Goal: Information Seeking & Learning: Learn about a topic

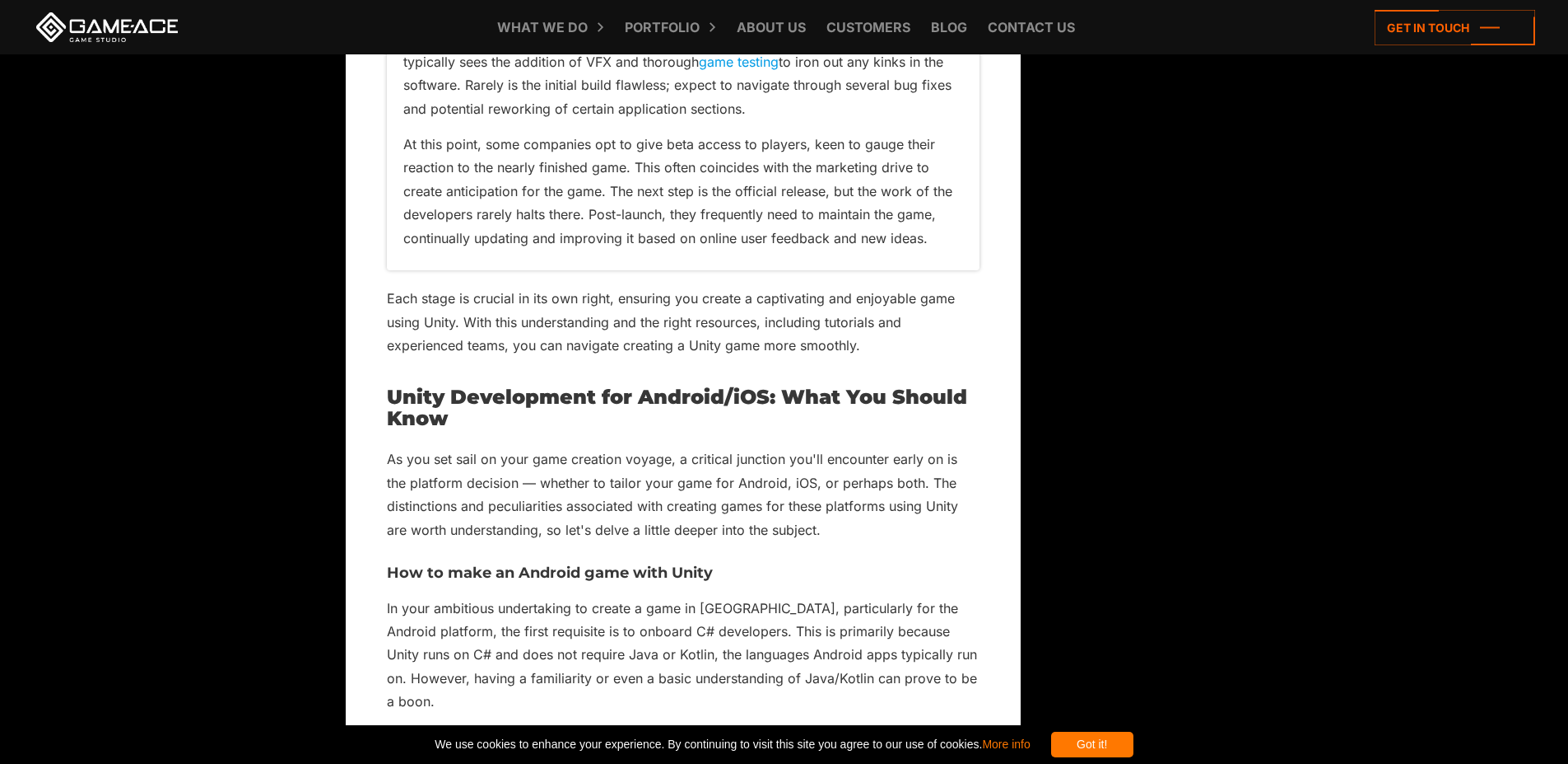
scroll to position [5766, 0]
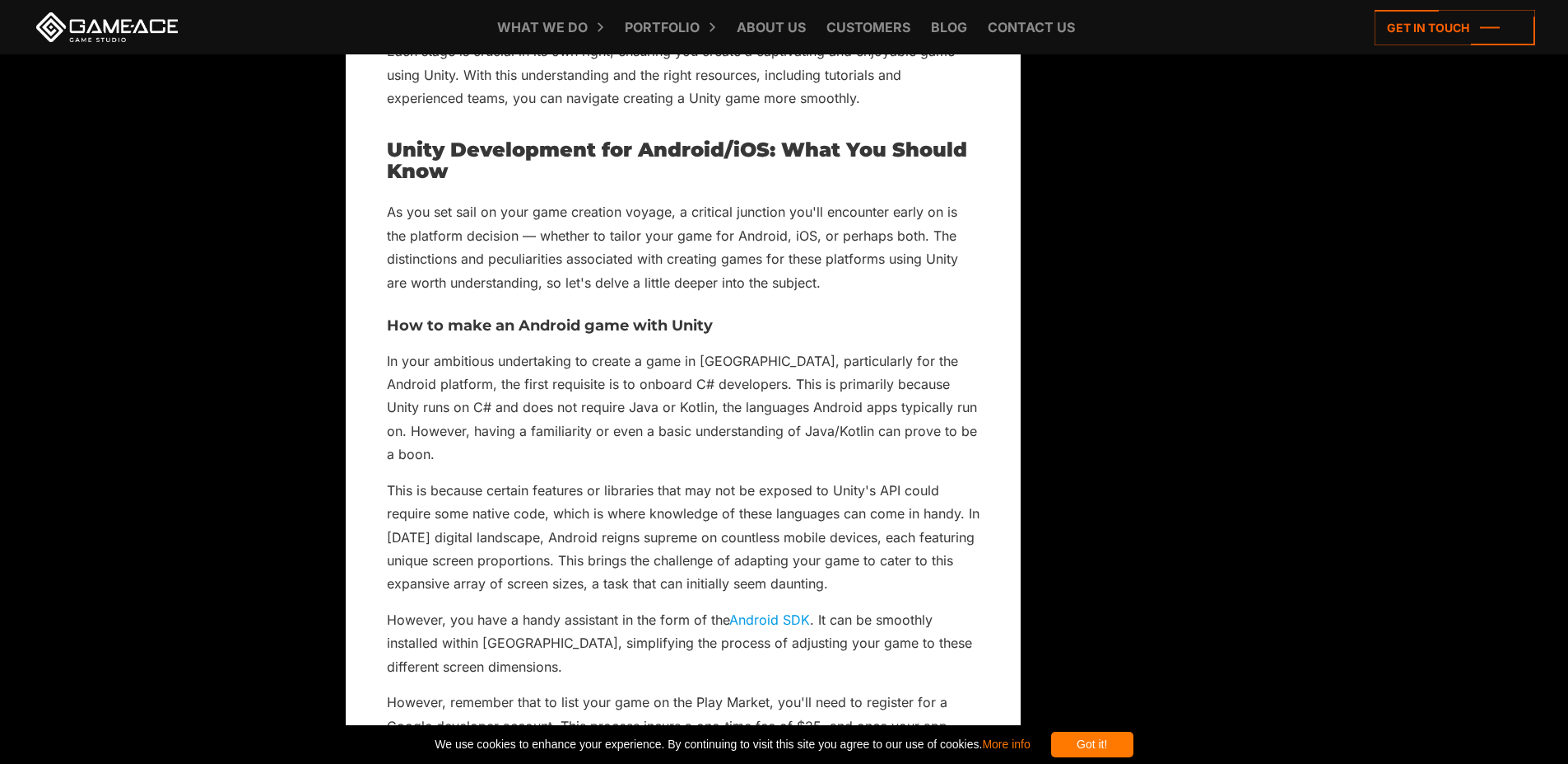
click at [753, 494] on p "This is because certain features or libraries that may not be exposed to Unity'…" at bounding box center [683, 537] width 593 height 117
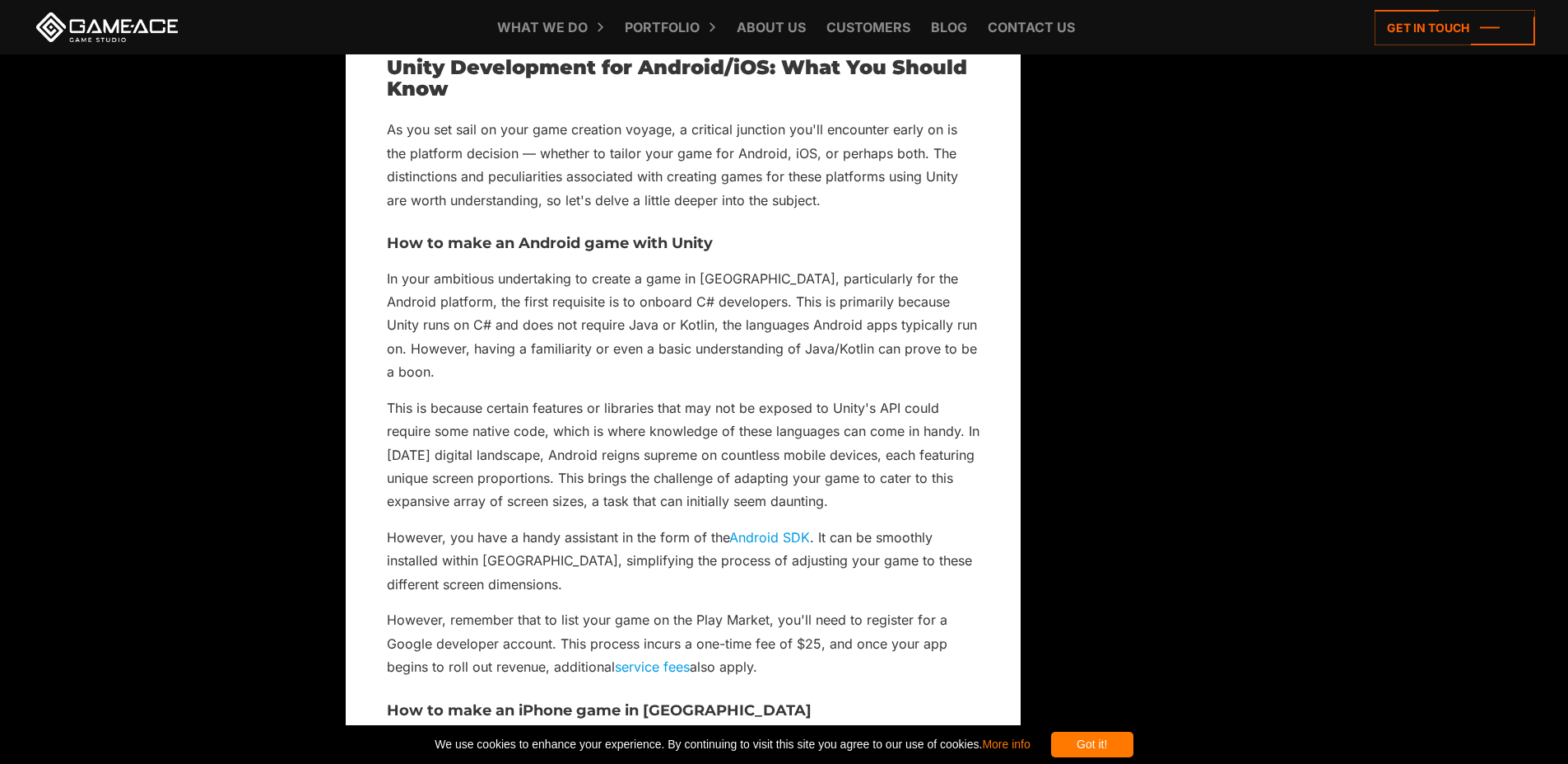
scroll to position [6013, 0]
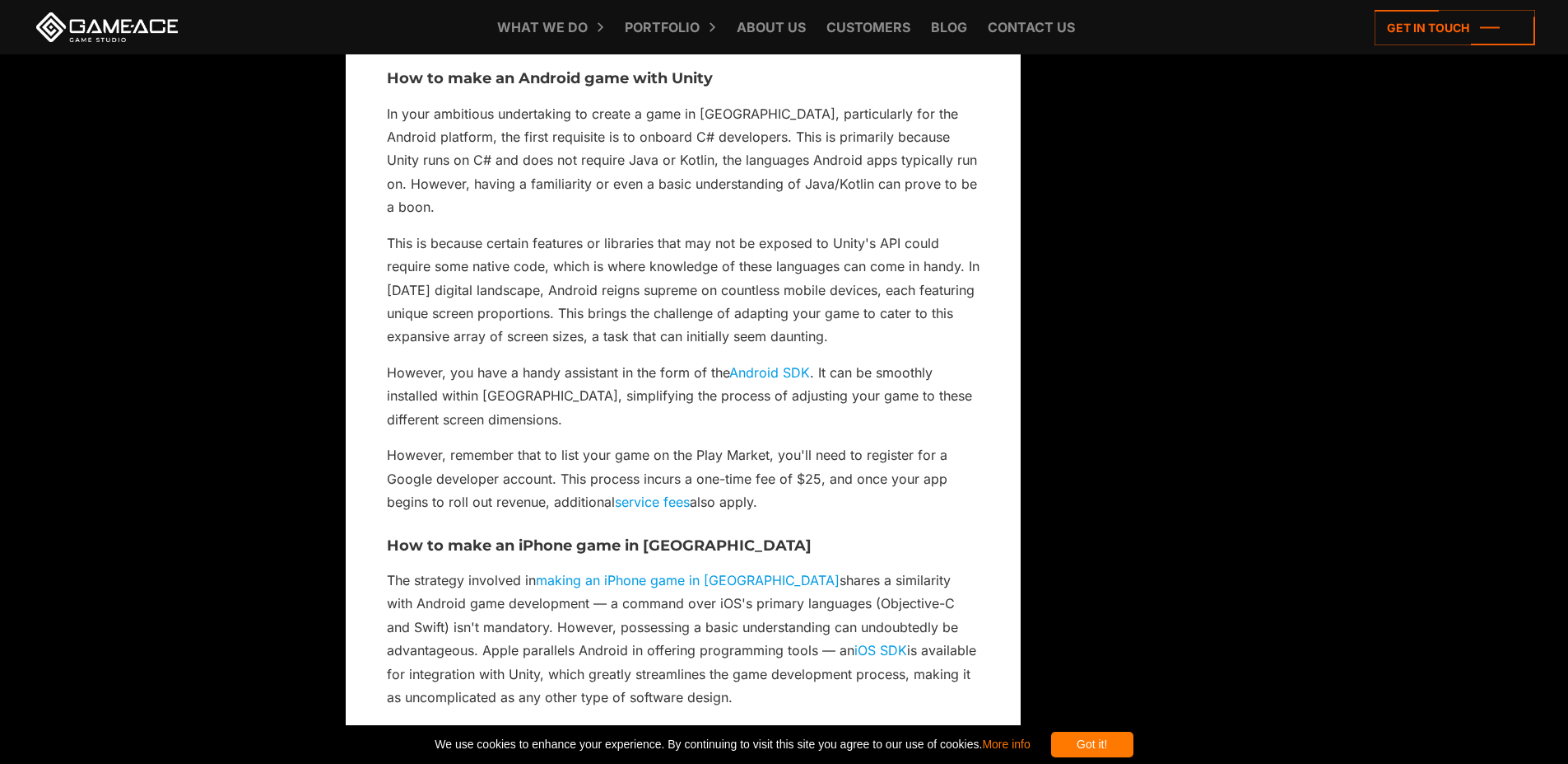
click at [503, 444] on p "However, remember that to list your game on the Play Market, you'll need to reg…" at bounding box center [683, 478] width 593 height 70
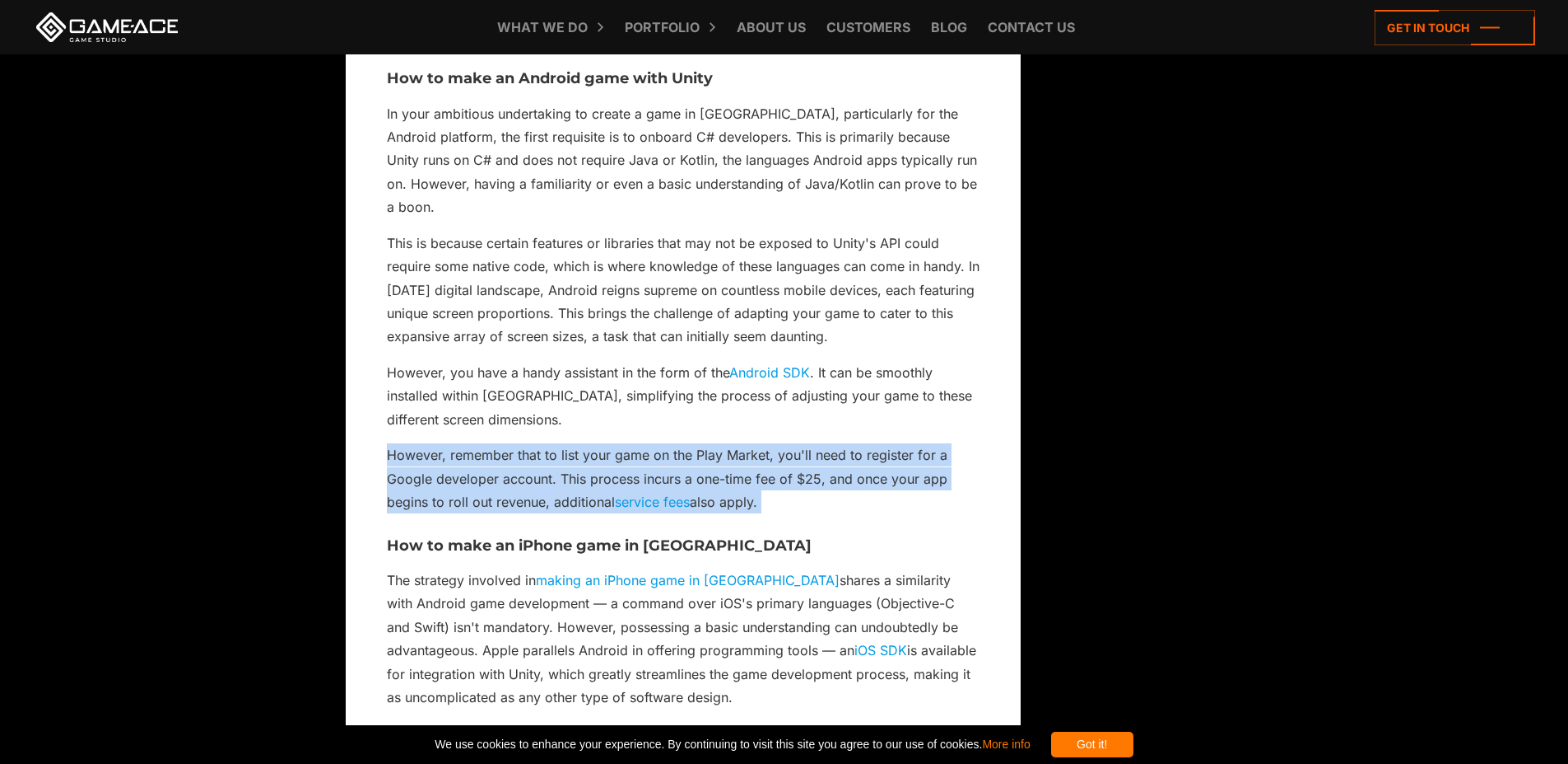
click at [503, 444] on p "However, remember that to list your game on the Play Market, you'll need to reg…" at bounding box center [683, 478] width 593 height 70
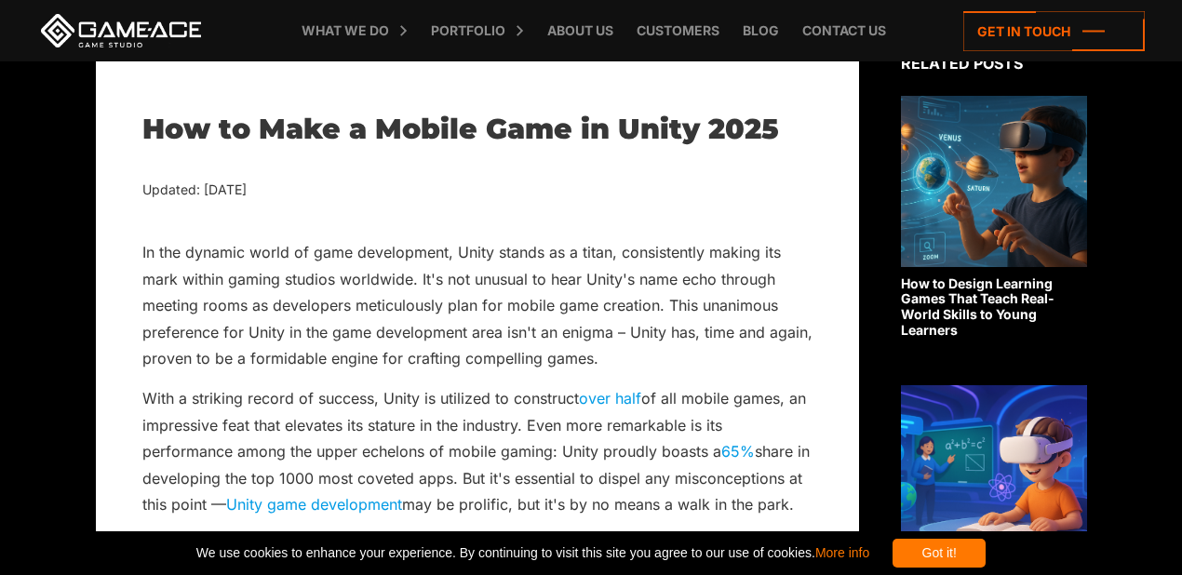
scroll to position [449, 0]
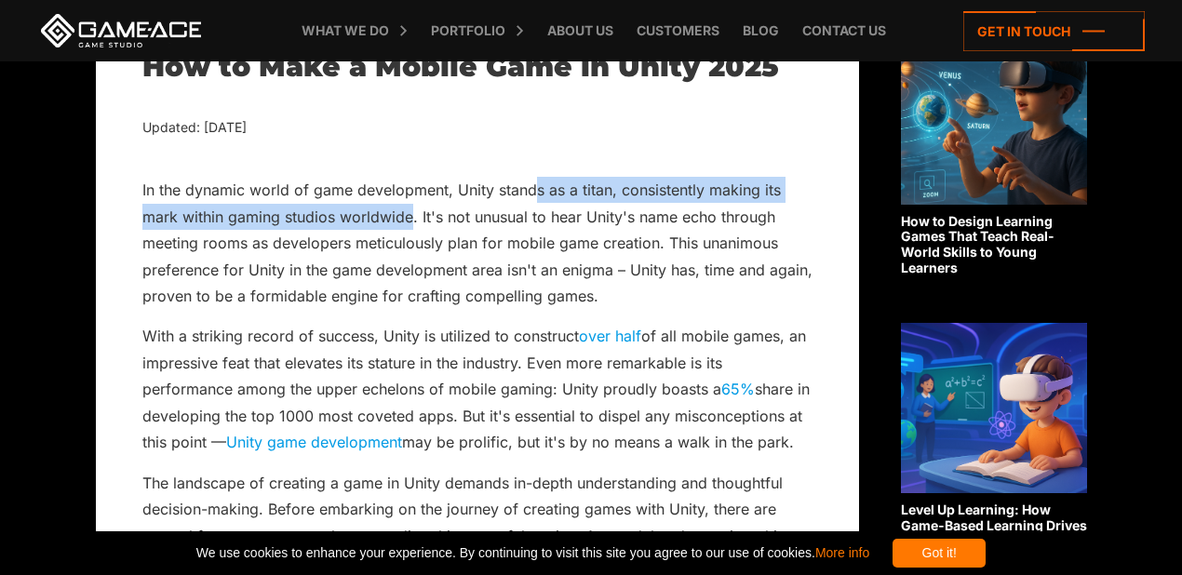
drag, startPoint x: 495, startPoint y: 193, endPoint x: 615, endPoint y: 181, distance: 120.6
click at [605, 183] on p "In the dynamic world of game development, Unity stands as a titan, consistently…" at bounding box center [477, 243] width 670 height 132
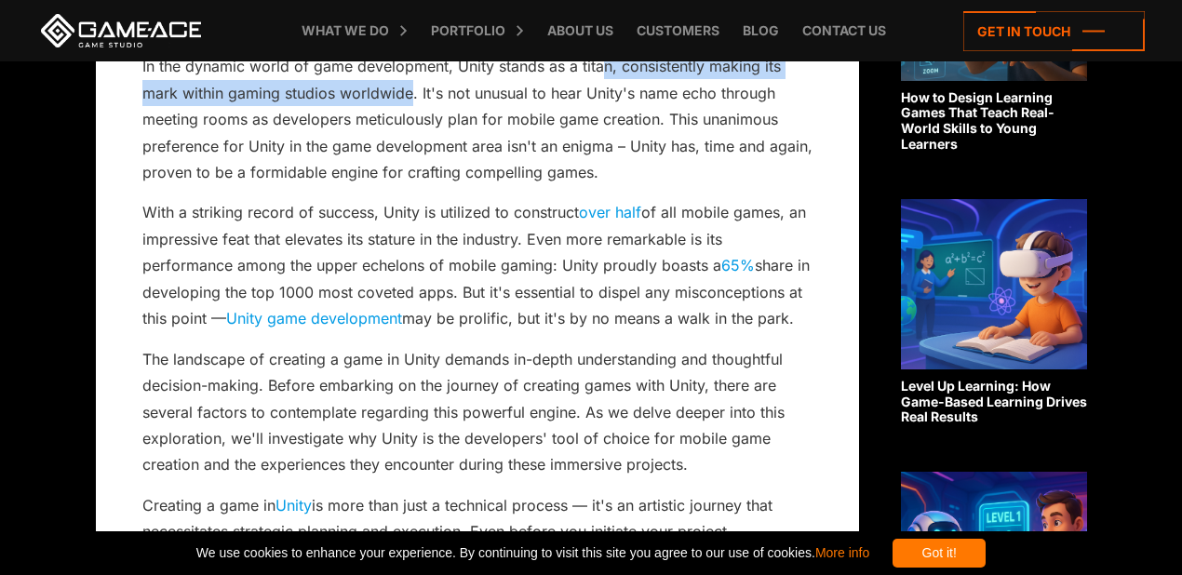
click at [211, 98] on p "In the dynamic world of game development, Unity stands as a titan, consistently…" at bounding box center [477, 119] width 670 height 132
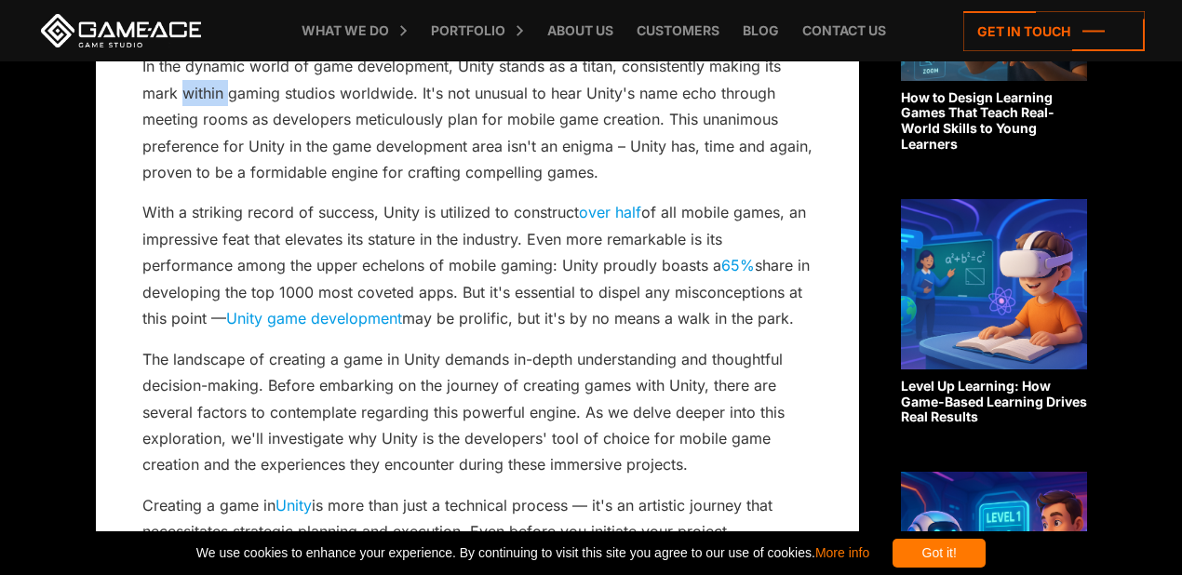
click at [211, 98] on p "In the dynamic world of game development, Unity stands as a titan, consistently…" at bounding box center [477, 119] width 670 height 132
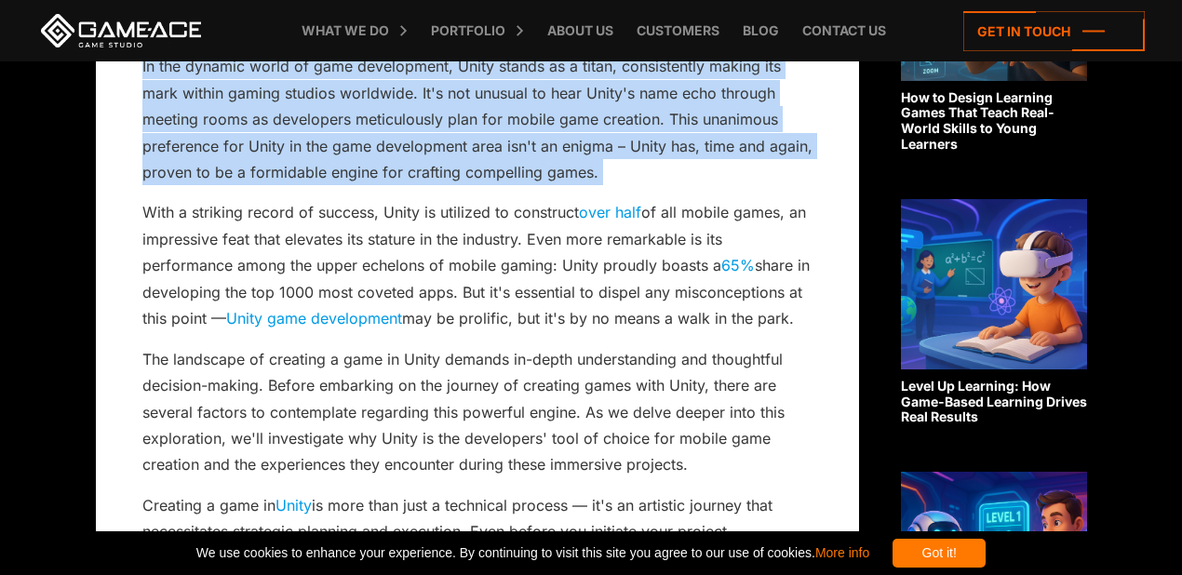
click at [211, 98] on p "In the dynamic world of game development, Unity stands as a titan, consistently…" at bounding box center [477, 119] width 670 height 132
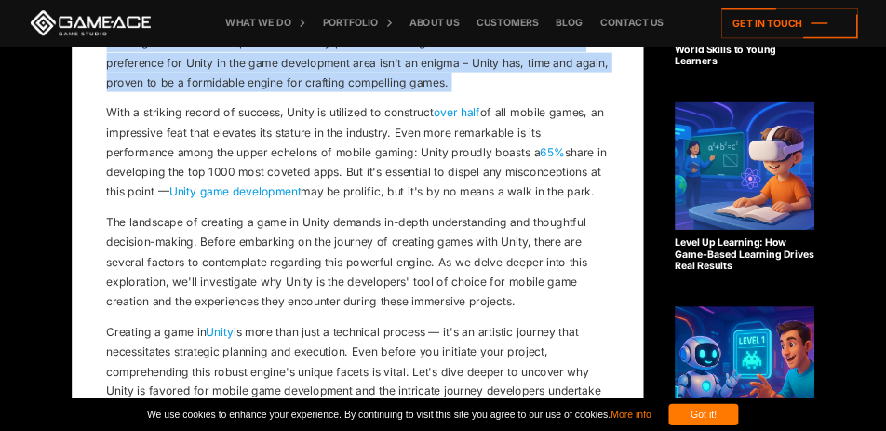
scroll to position [635, 0]
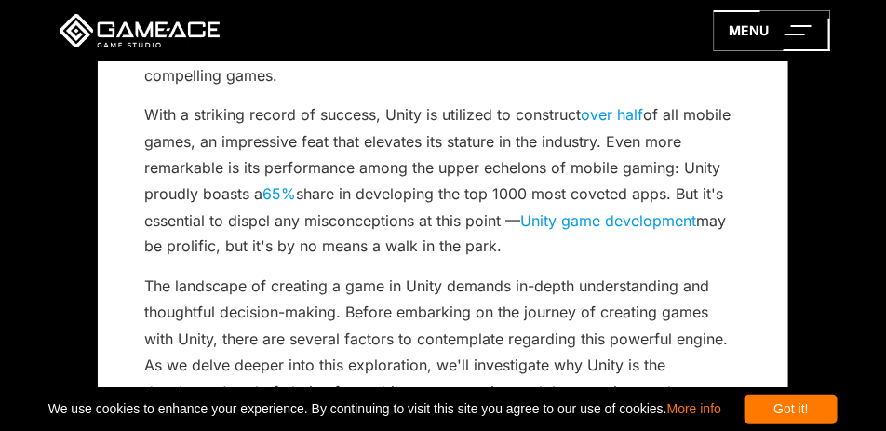
click at [835, 398] on div "Got it!" at bounding box center [790, 409] width 93 height 29
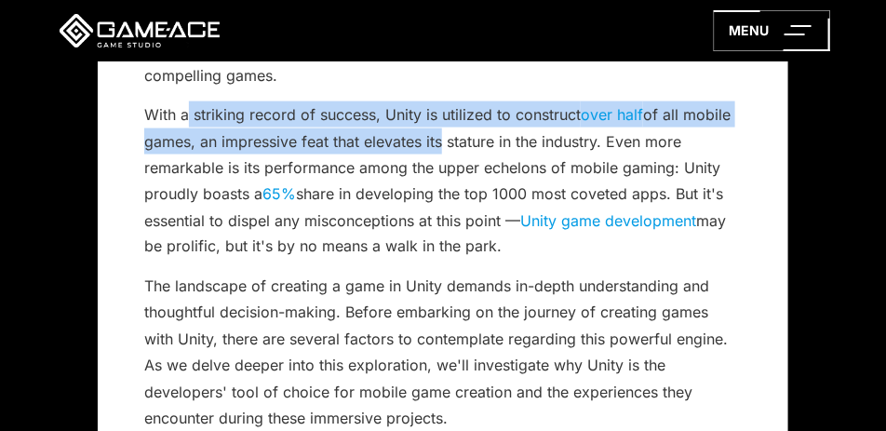
drag, startPoint x: 188, startPoint y: 117, endPoint x: 439, endPoint y: 153, distance: 253.7
click at [439, 153] on p "With a striking record of success, Unity is utilized to construct over half of …" at bounding box center [442, 180] width 597 height 159
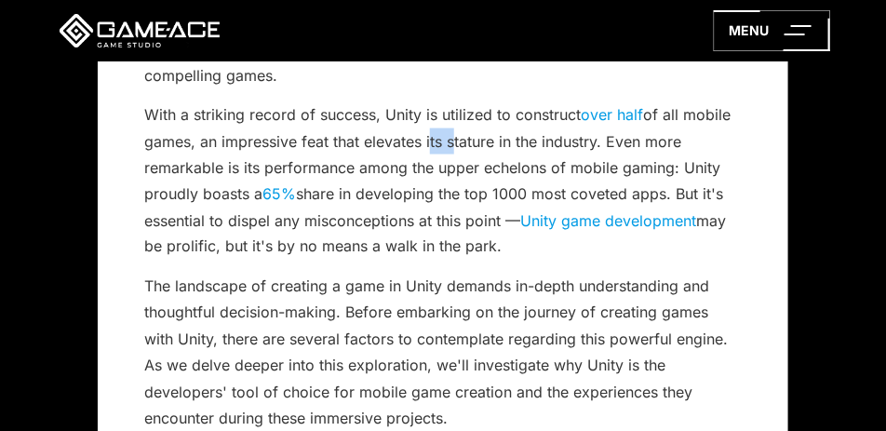
click at [439, 153] on p "With a striking record of success, Unity is utilized to construct over half of …" at bounding box center [442, 180] width 597 height 159
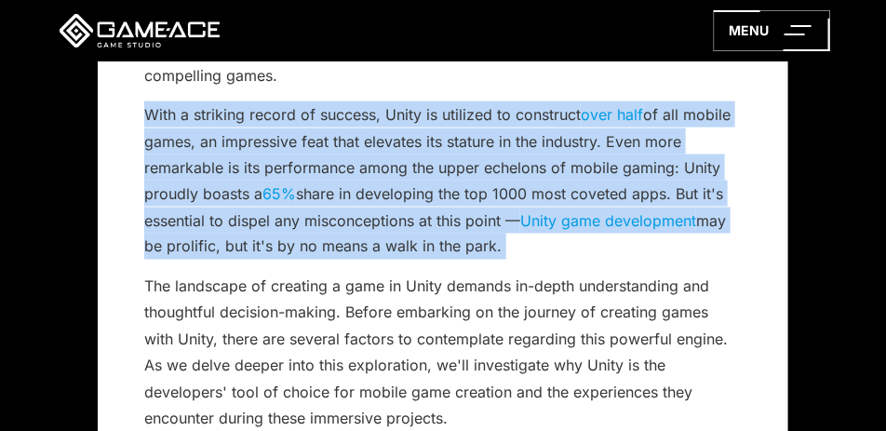
click at [439, 153] on p "With a striking record of success, Unity is utilized to construct over half of …" at bounding box center [442, 180] width 597 height 159
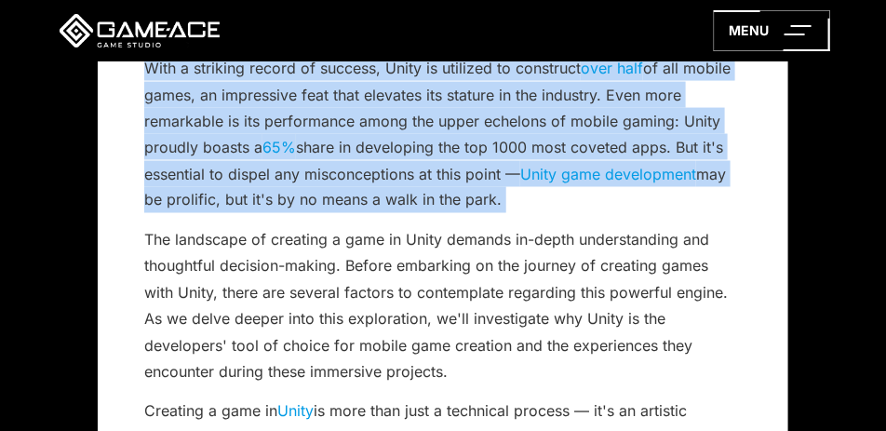
drag, startPoint x: 492, startPoint y: 107, endPoint x: 662, endPoint y: 76, distance: 173.0
click at [493, 106] on p "With a striking record of success, Unity is utilized to construct over half of …" at bounding box center [442, 134] width 597 height 159
click at [635, 103] on p "With a striking record of success, Unity is utilized to construct over half of …" at bounding box center [442, 134] width 597 height 159
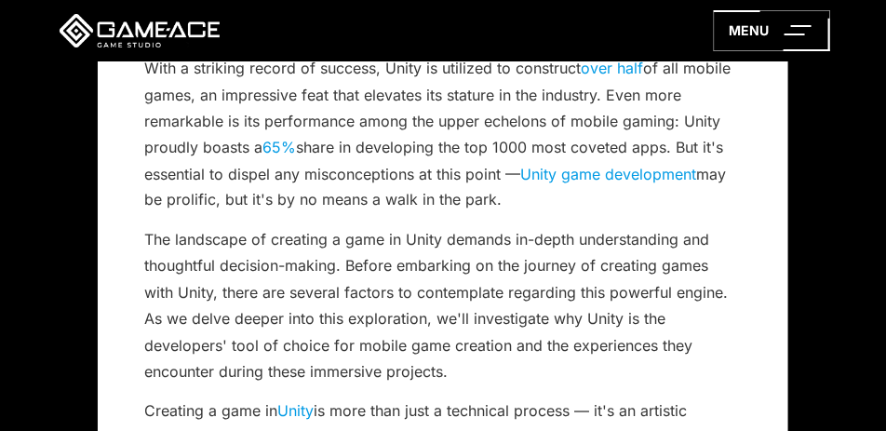
click at [630, 99] on p "With a striking record of success, Unity is utilized to construct over half of …" at bounding box center [442, 134] width 597 height 159
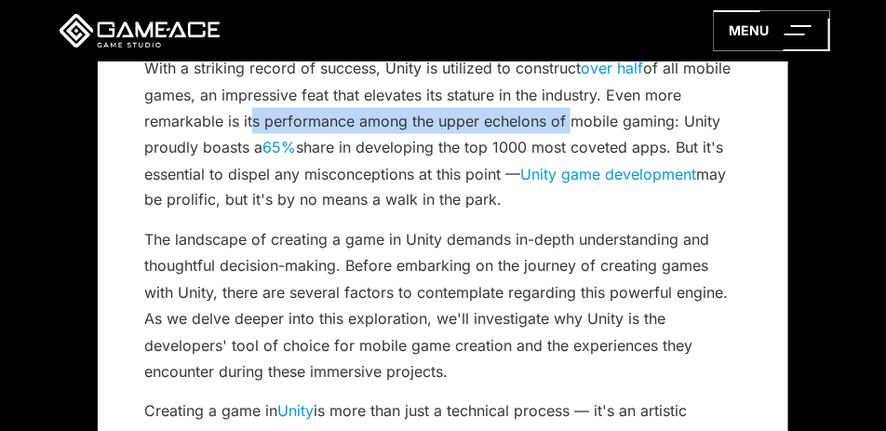
drag, startPoint x: 247, startPoint y: 115, endPoint x: 397, endPoint y: 154, distance: 155.5
click at [567, 129] on p "With a striking record of success, Unity is utilized to construct over half of …" at bounding box center [442, 134] width 597 height 159
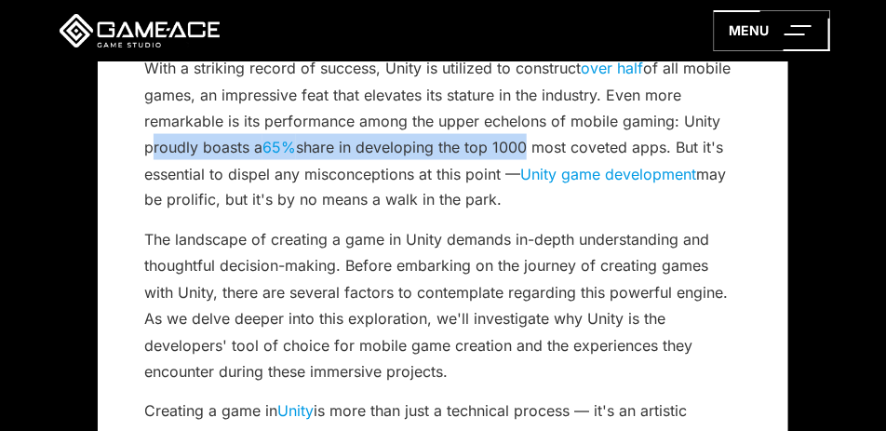
drag, startPoint x: 144, startPoint y: 154, endPoint x: 519, endPoint y: 142, distance: 375.2
click at [519, 142] on p "With a striking record of success, Unity is utilized to construct over half of …" at bounding box center [442, 134] width 597 height 159
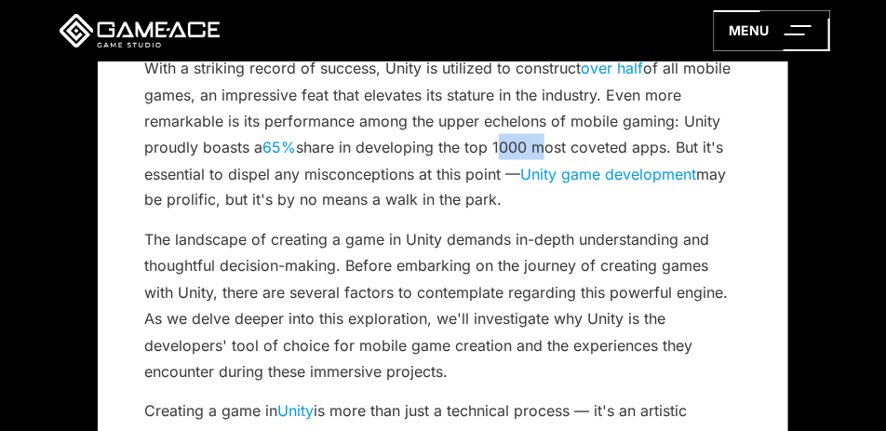
click at [519, 142] on p "With a striking record of success, Unity is utilized to construct over half of …" at bounding box center [442, 134] width 597 height 159
click at [370, 175] on p "With a striking record of success, Unity is utilized to construct over half of …" at bounding box center [442, 134] width 597 height 159
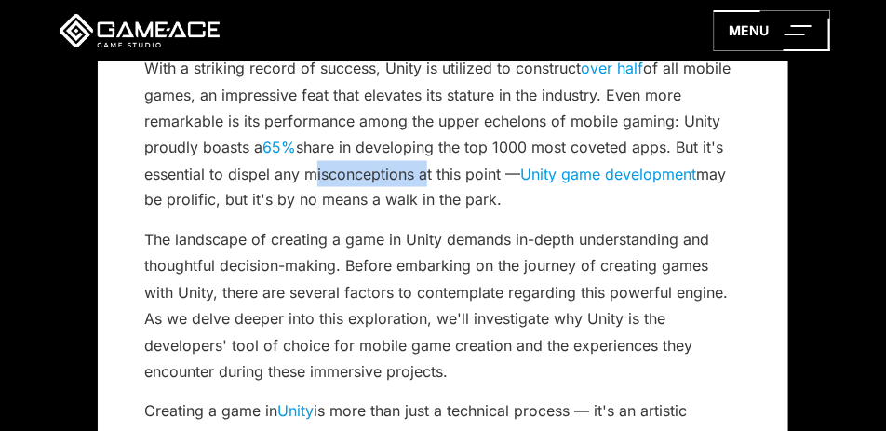
click at [370, 175] on p "With a striking record of success, Unity is utilized to construct over half of …" at bounding box center [442, 134] width 597 height 159
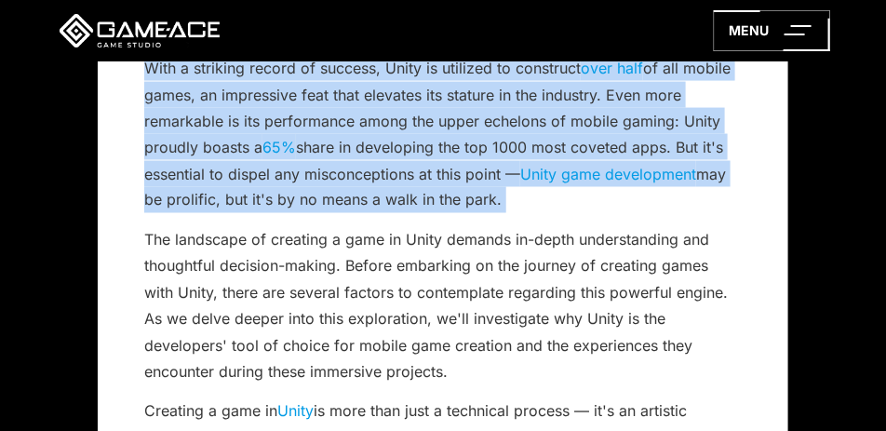
click at [370, 175] on p "With a striking record of success, Unity is utilized to construct over half of …" at bounding box center [442, 134] width 597 height 159
click at [418, 157] on p "With a striking record of success, Unity is utilized to construct over half of …" at bounding box center [442, 134] width 597 height 159
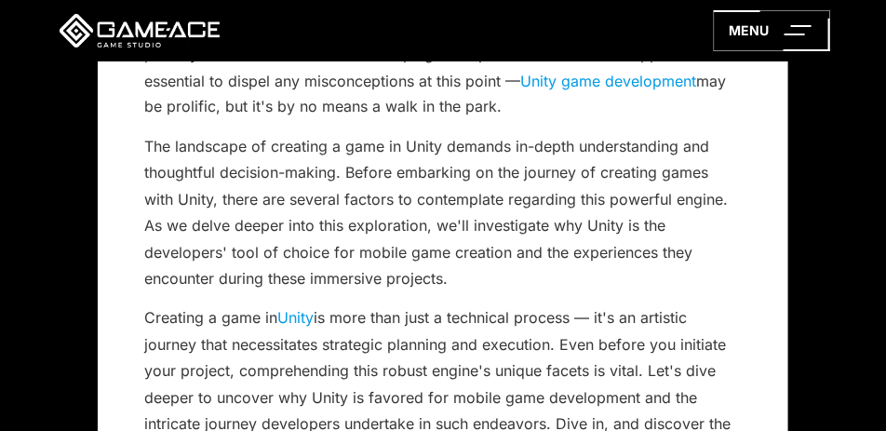
scroll to position [822, 0]
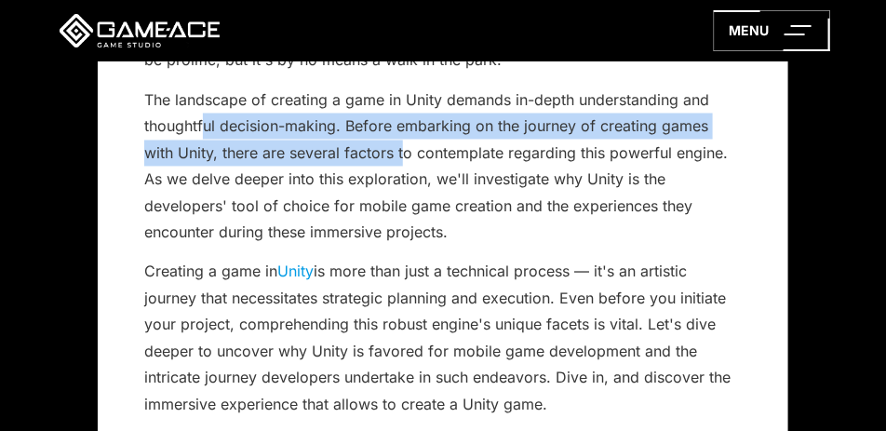
drag, startPoint x: 201, startPoint y: 114, endPoint x: 447, endPoint y: 147, distance: 247.9
click at [413, 147] on p "The landscape of creating a game in Unity demands in-depth understanding and th…" at bounding box center [442, 166] width 597 height 159
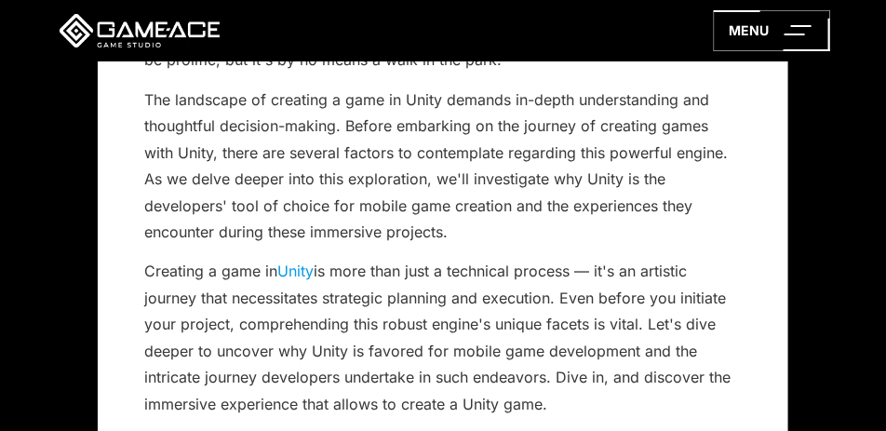
click at [465, 113] on p "The landscape of creating a game in Unity demands in-depth understanding and th…" at bounding box center [442, 166] width 597 height 159
drag, startPoint x: 318, startPoint y: 123, endPoint x: 438, endPoint y: 128, distance: 120.2
click at [438, 128] on p "The landscape of creating a game in Unity demands in-depth understanding and th…" at bounding box center [442, 166] width 597 height 159
click at [435, 130] on p "The landscape of creating a game in Unity demands in-depth understanding and th…" at bounding box center [442, 166] width 597 height 159
click at [428, 130] on p "The landscape of creating a game in Unity demands in-depth understanding and th…" at bounding box center [442, 166] width 597 height 159
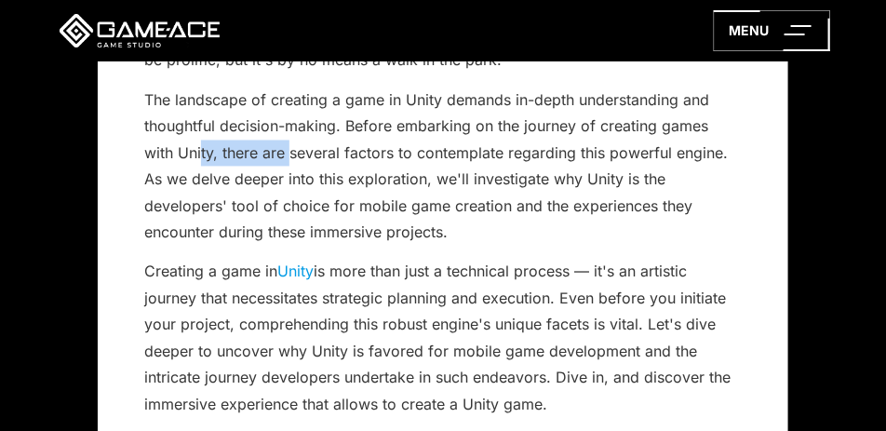
drag, startPoint x: 204, startPoint y: 147, endPoint x: 292, endPoint y: 142, distance: 88.5
click at [292, 142] on p "The landscape of creating a game in Unity demands in-depth understanding and th…" at bounding box center [442, 166] width 597 height 159
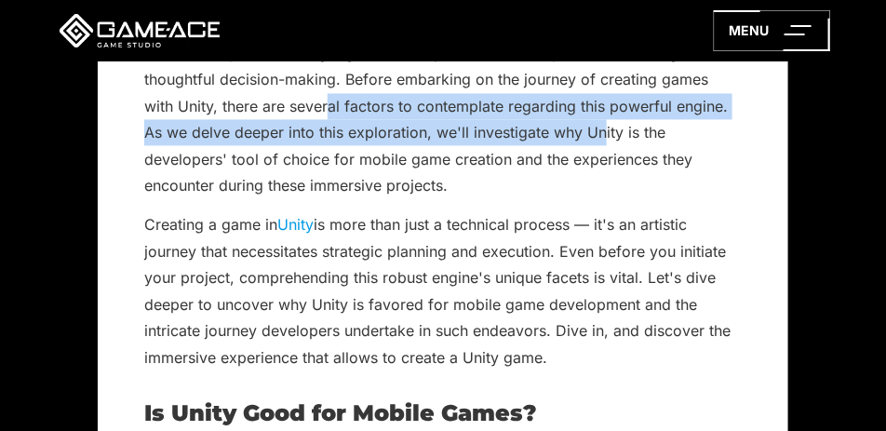
drag, startPoint x: 330, startPoint y: 104, endPoint x: 608, endPoint y: 121, distance: 277.8
click at [608, 121] on p "The landscape of creating a game in Unity demands in-depth understanding and th…" at bounding box center [442, 120] width 597 height 159
click at [589, 114] on p "The landscape of creating a game in Unity demands in-depth understanding and th…" at bounding box center [442, 120] width 597 height 159
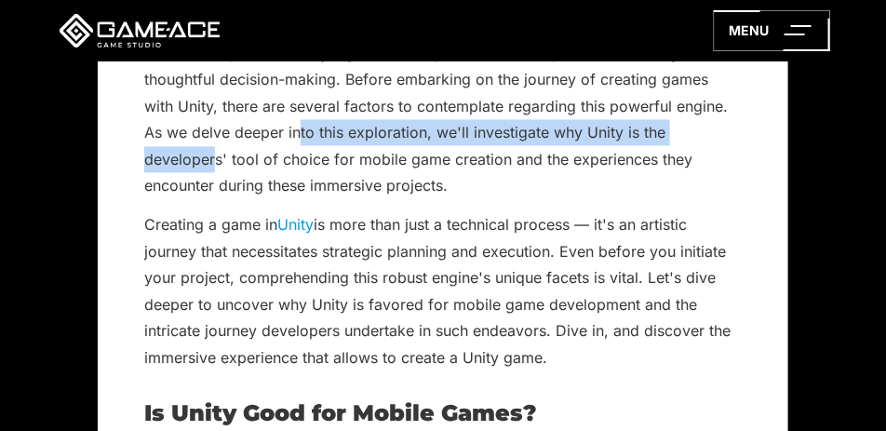
drag, startPoint x: 216, startPoint y: 158, endPoint x: 301, endPoint y: 145, distance: 86.6
click at [301, 145] on p "The landscape of creating a game in Unity demands in-depth understanding and th…" at bounding box center [442, 120] width 597 height 159
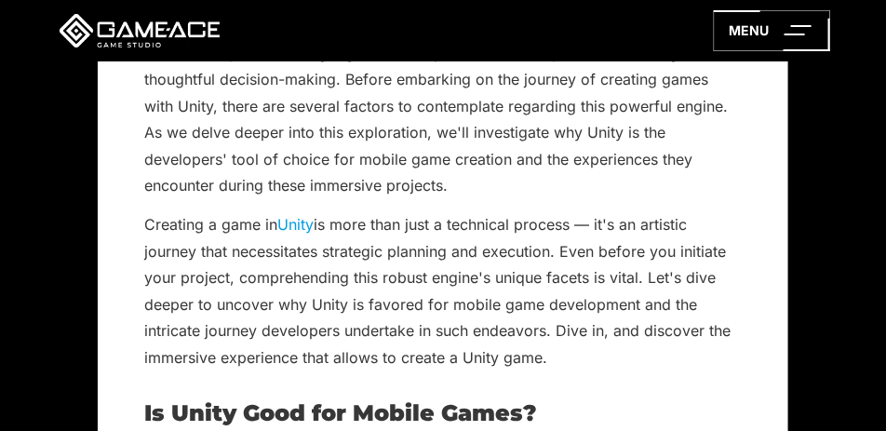
click at [238, 137] on p "The landscape of creating a game in Unity demands in-depth understanding and th…" at bounding box center [442, 120] width 597 height 159
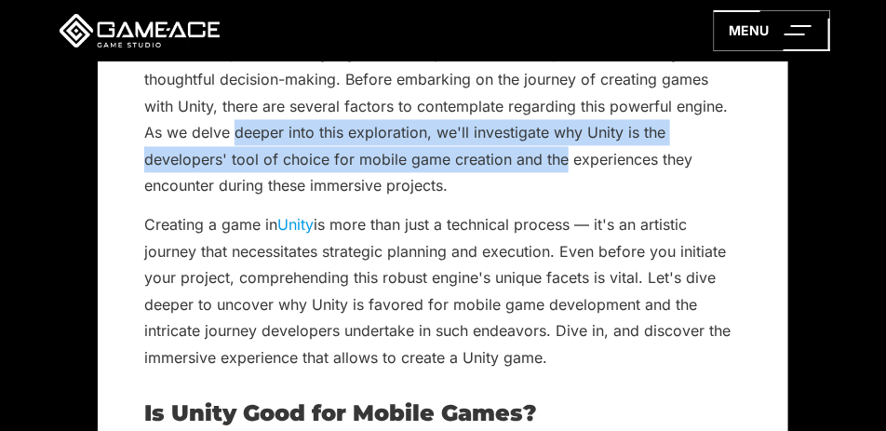
drag, startPoint x: 238, startPoint y: 136, endPoint x: 545, endPoint y: 162, distance: 308.1
click at [545, 162] on p "The landscape of creating a game in Unity demands in-depth understanding and th…" at bounding box center [442, 120] width 597 height 159
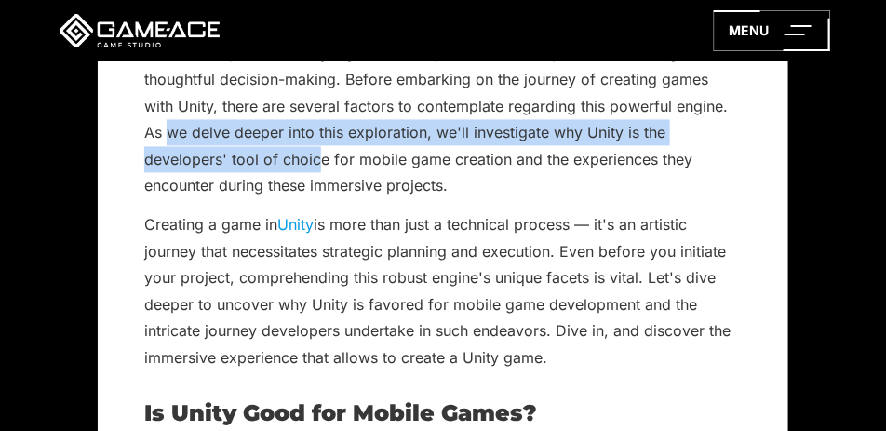
drag, startPoint x: 155, startPoint y: 143, endPoint x: 343, endPoint y: 150, distance: 188.1
click at [322, 157] on p "The landscape of creating a game in Unity demands in-depth understanding and th…" at bounding box center [442, 120] width 597 height 159
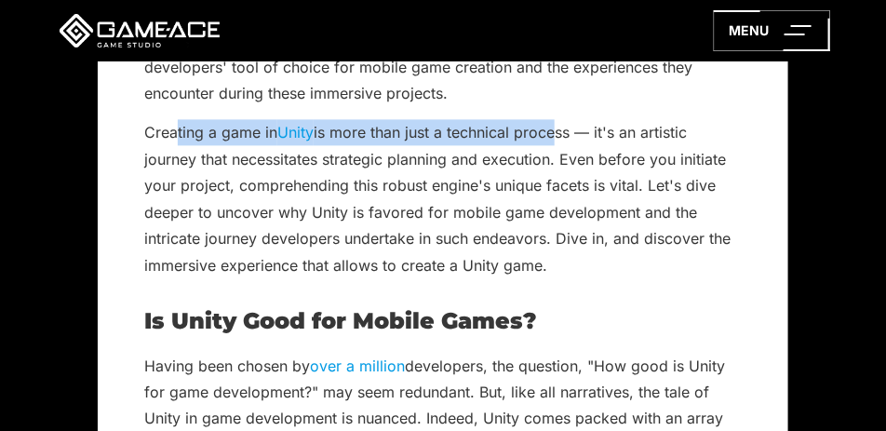
drag, startPoint x: 173, startPoint y: 128, endPoint x: 498, endPoint y: 161, distance: 326.4
click at [559, 124] on p "Creating a game in [GEOGRAPHIC_DATA] is more than just a technical process — it…" at bounding box center [442, 198] width 597 height 159
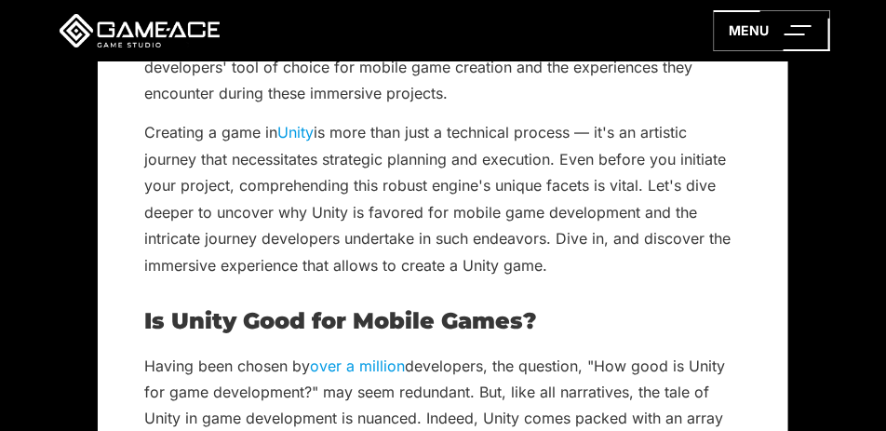
click at [498, 161] on p "Creating a game in [GEOGRAPHIC_DATA] is more than just a technical process — it…" at bounding box center [442, 198] width 597 height 159
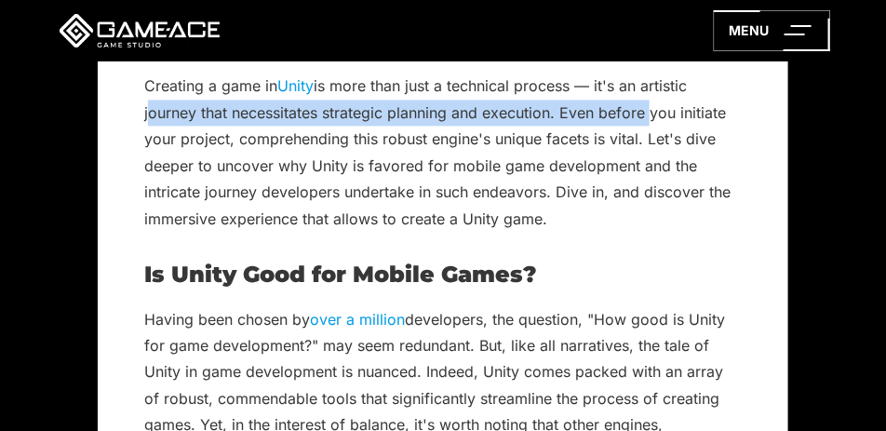
drag, startPoint x: 200, startPoint y: 114, endPoint x: 639, endPoint y: 116, distance: 439.2
click at [635, 116] on p "Creating a game in [GEOGRAPHIC_DATA] is more than just a technical process — it…" at bounding box center [442, 152] width 597 height 159
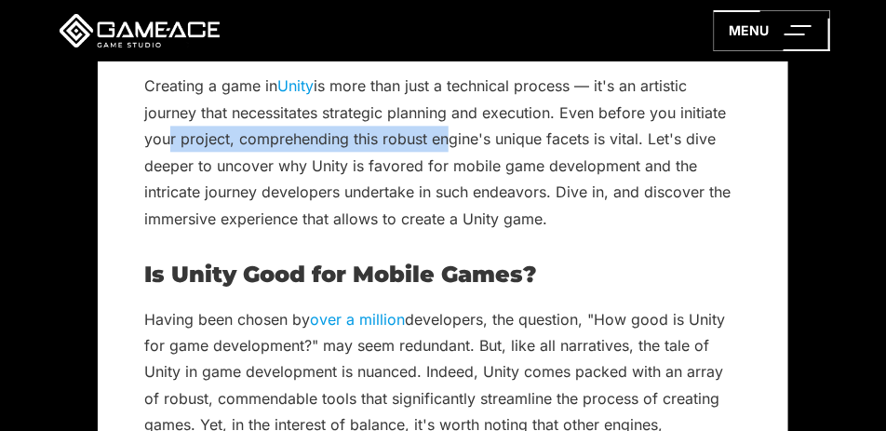
drag, startPoint x: 175, startPoint y: 138, endPoint x: 440, endPoint y: 139, distance: 265.2
click at [438, 139] on p "Creating a game in [GEOGRAPHIC_DATA] is more than just a technical process — it…" at bounding box center [442, 152] width 597 height 159
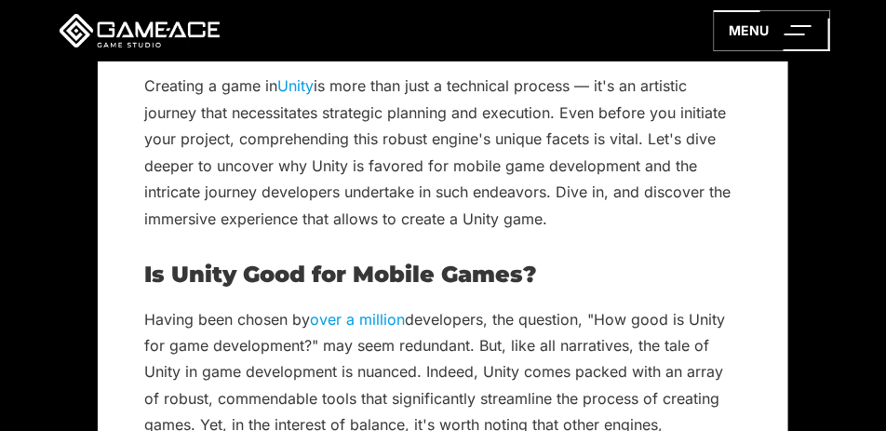
click at [582, 137] on p "Creating a game in [GEOGRAPHIC_DATA] is more than just a technical process — it…" at bounding box center [442, 152] width 597 height 159
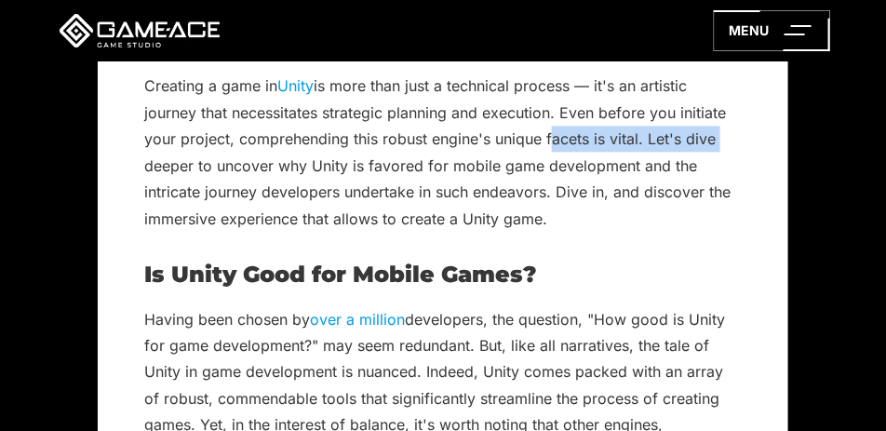
drag, startPoint x: 665, startPoint y: 142, endPoint x: 690, endPoint y: 143, distance: 25.1
click at [691, 143] on p "Creating a game in [GEOGRAPHIC_DATA] is more than just a technical process — it…" at bounding box center [442, 152] width 597 height 159
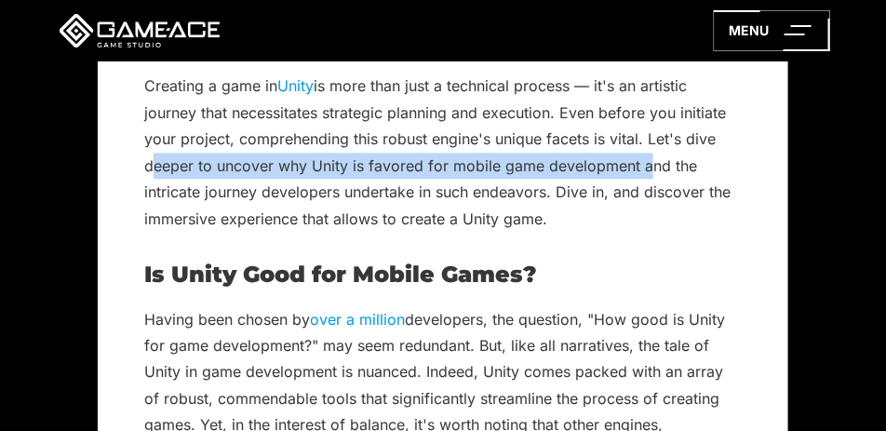
drag, startPoint x: 123, startPoint y: 161, endPoint x: 630, endPoint y: 155, distance: 507.1
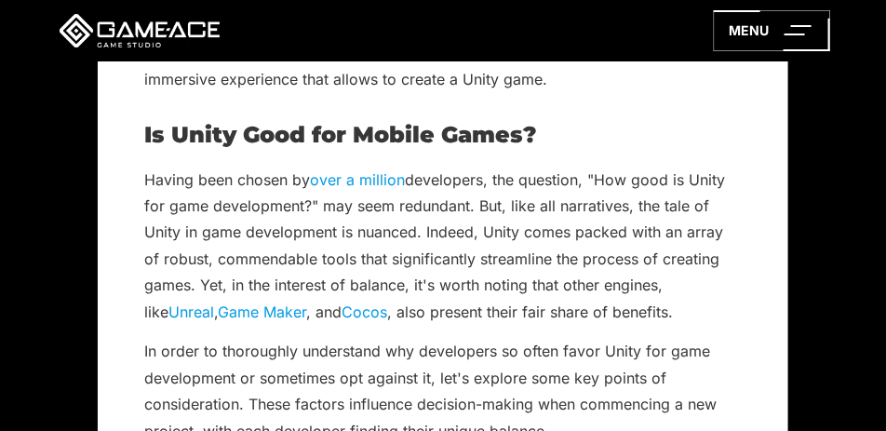
scroll to position [1194, 0]
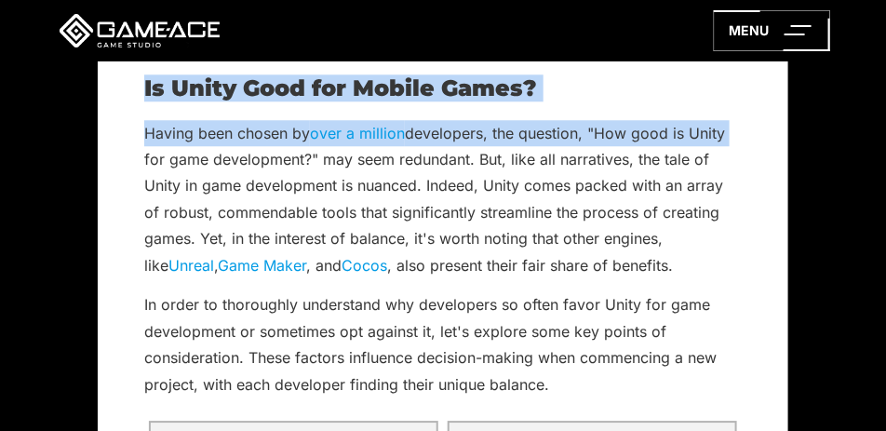
drag, startPoint x: 199, startPoint y: 101, endPoint x: 765, endPoint y: 127, distance: 566.3
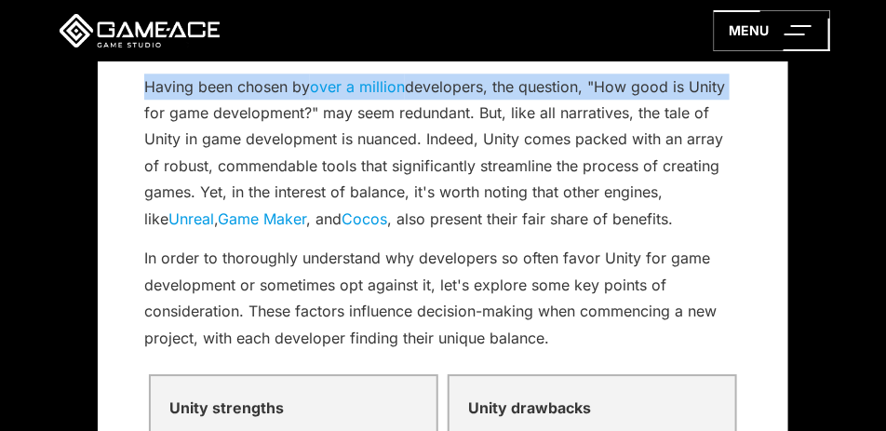
scroll to position [1287, 0]
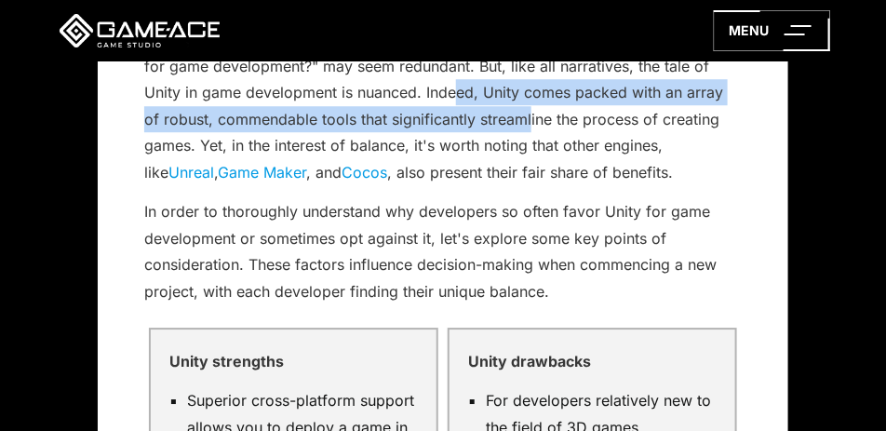
drag, startPoint x: 448, startPoint y: 89, endPoint x: 528, endPoint y: 107, distance: 81.0
click at [528, 107] on p "Having been chosen by over a million developers, the question, "How good is Uni…" at bounding box center [442, 106] width 597 height 159
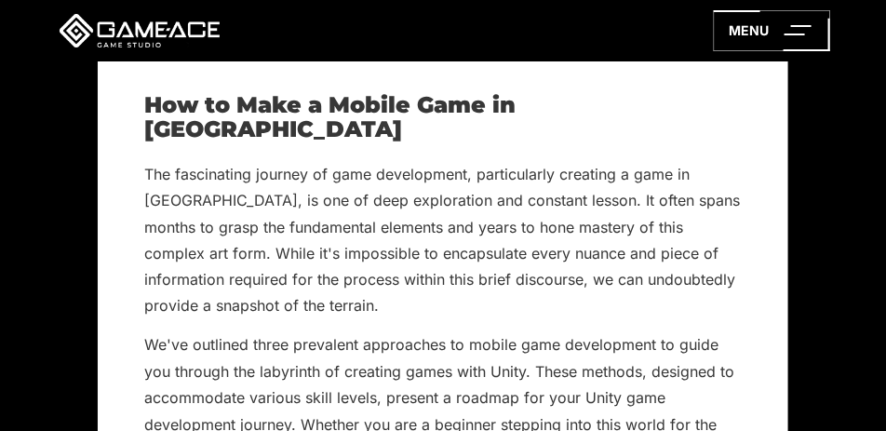
scroll to position [2403, 0]
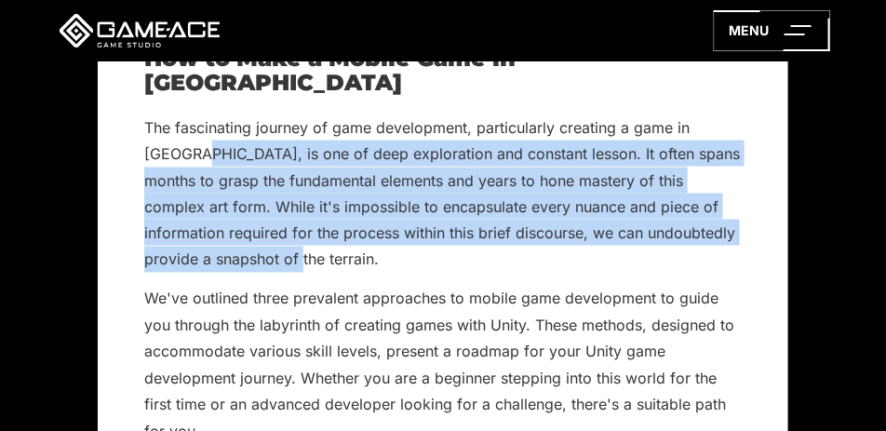
drag, startPoint x: 112, startPoint y: 124, endPoint x: 552, endPoint y: 231, distance: 452.9
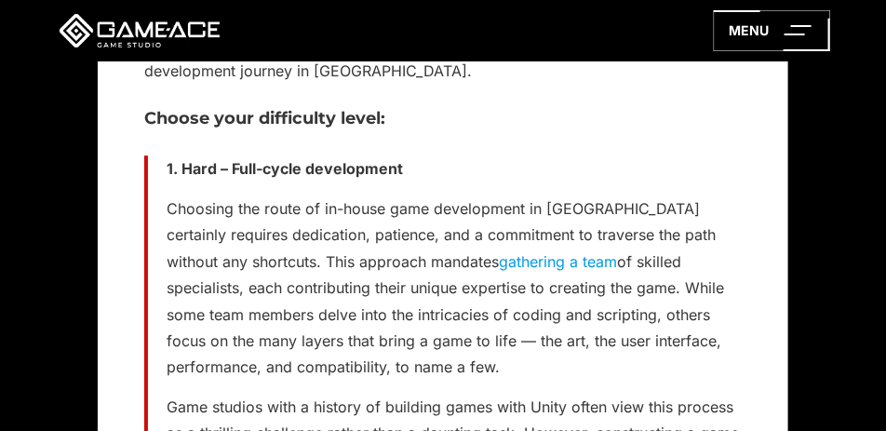
scroll to position [3148, 0]
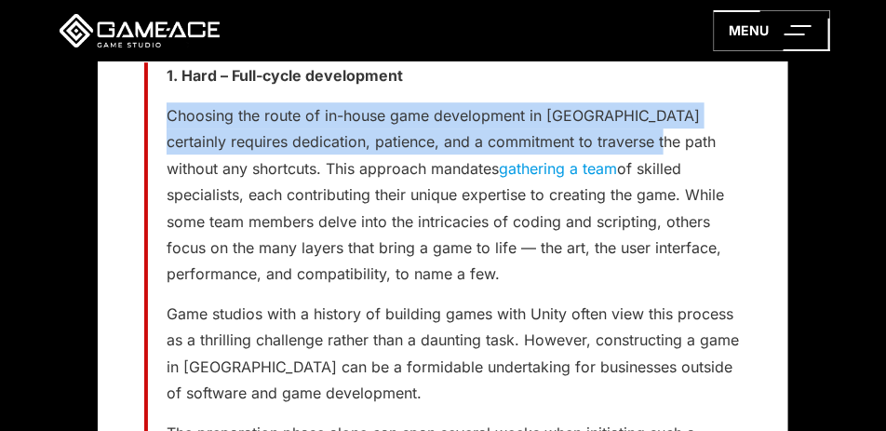
drag, startPoint x: 154, startPoint y: 72, endPoint x: 622, endPoint y: 111, distance: 469.6
click at [622, 111] on div "1. Hard – Full-cycle development Choosing the route of in-house game developmen…" at bounding box center [442, 379] width 597 height 635
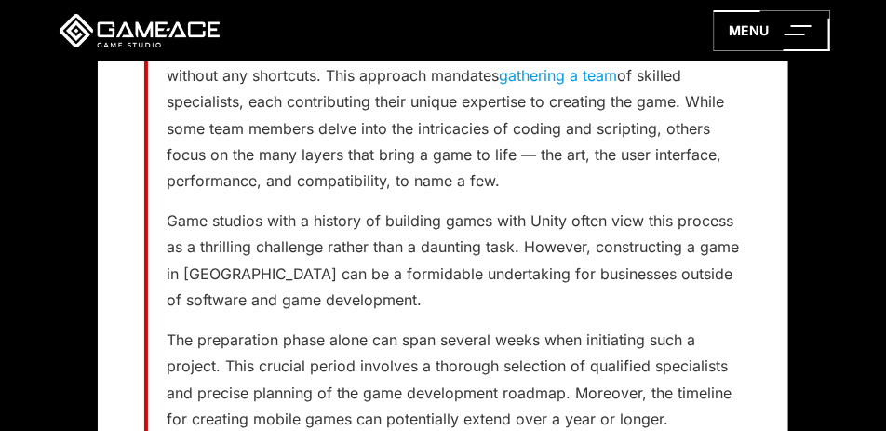
scroll to position [3287, 0]
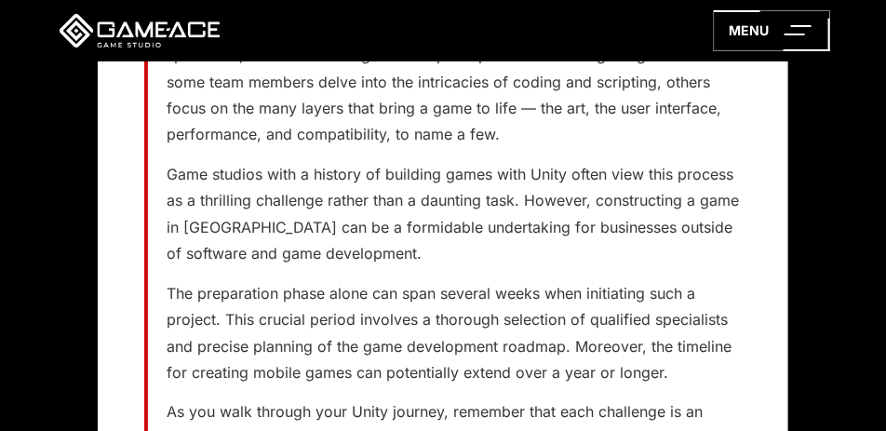
click at [395, 226] on p "Game studios with a history of building games with Unity often view this proces…" at bounding box center [454, 214] width 575 height 106
click at [427, 180] on p "Game studios with a history of building games with Unity often view this proces…" at bounding box center [454, 214] width 575 height 106
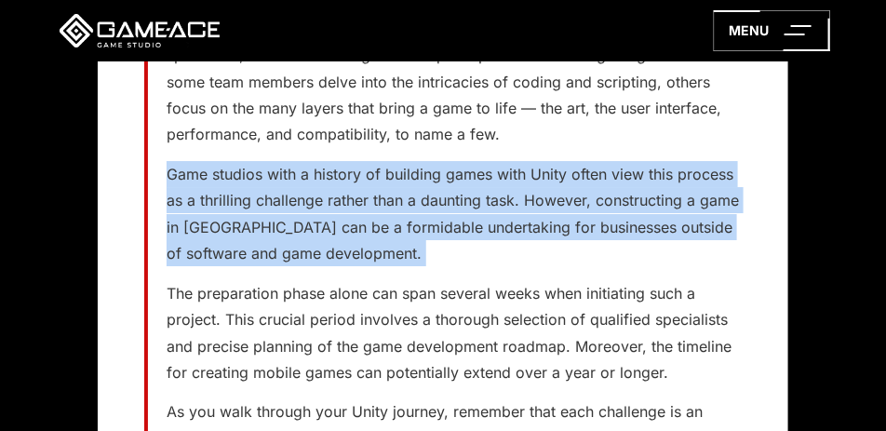
click at [427, 180] on p "Game studios with a history of building games with Unity often view this proces…" at bounding box center [454, 214] width 575 height 106
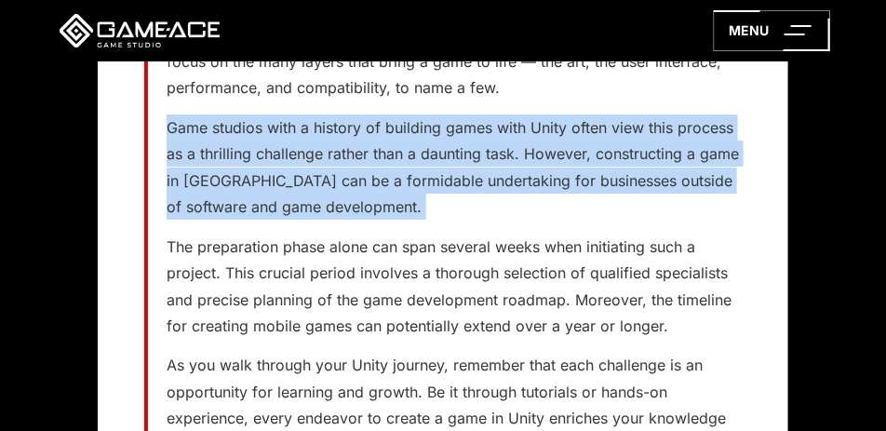
scroll to position [3427, 0]
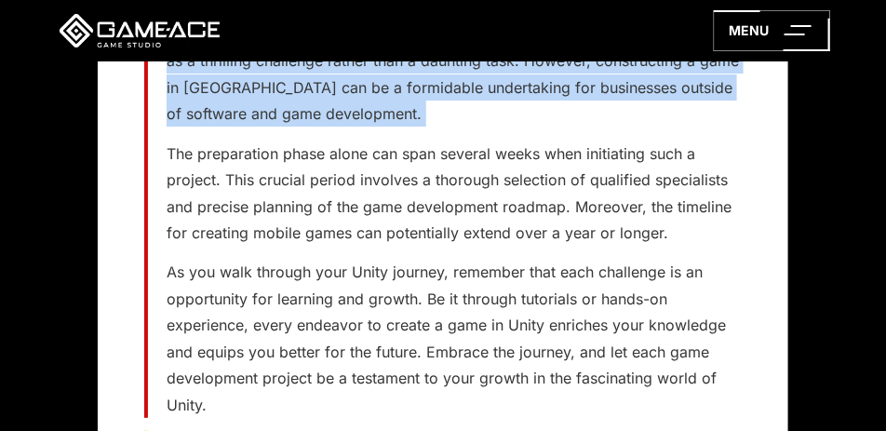
click at [157, 136] on div "1. Hard – Full-cycle development Choosing the route of in-house game developmen…" at bounding box center [442, 100] width 597 height 635
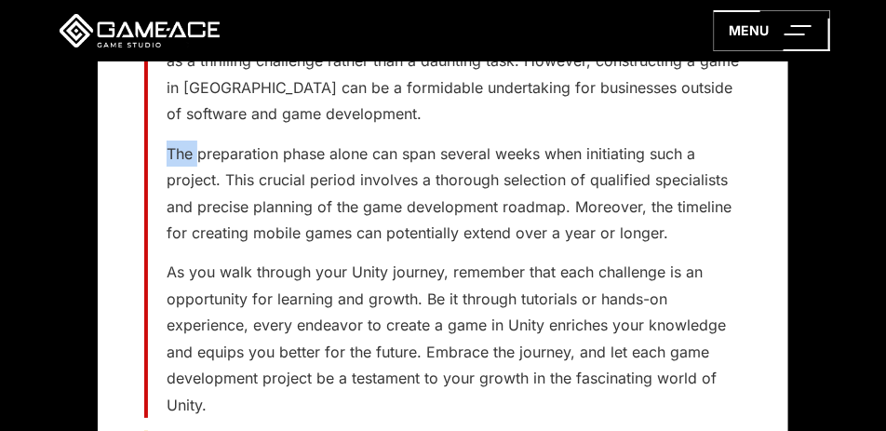
click at [157, 136] on div "1. Hard – Full-cycle development Choosing the route of in-house game developmen…" at bounding box center [442, 100] width 597 height 635
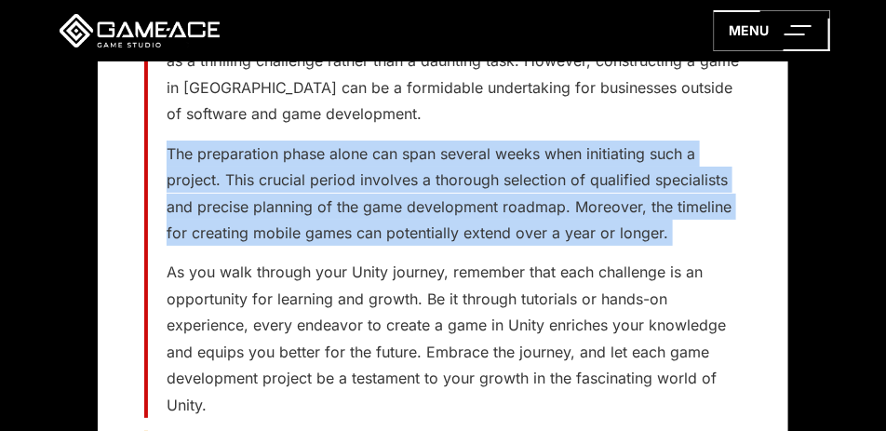
click at [157, 136] on div "1. Hard – Full-cycle development Choosing the route of in-house game developmen…" at bounding box center [442, 100] width 597 height 635
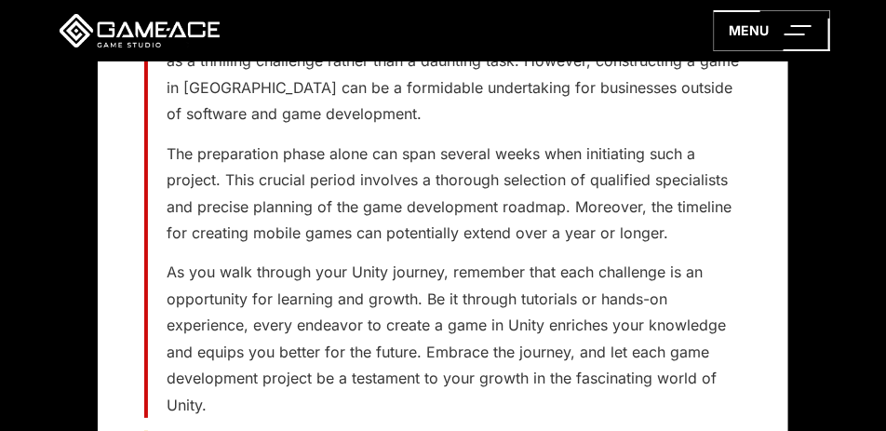
drag, startPoint x: 439, startPoint y: 236, endPoint x: 465, endPoint y: 204, distance: 41.7
click at [439, 259] on p "As you walk through your Unity journey, remember that each challenge is an oppo…" at bounding box center [454, 338] width 575 height 159
click at [473, 195] on p "The preparation phase alone can span several weeks when initiating such a proje…" at bounding box center [454, 193] width 575 height 106
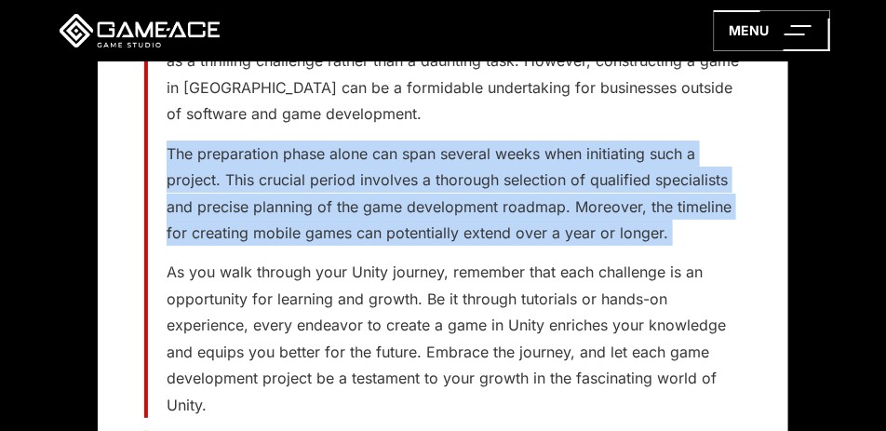
click at [473, 195] on p "The preparation phase alone can span several weeks when initiating such a proje…" at bounding box center [454, 193] width 575 height 106
click at [309, 162] on p "The preparation phase alone can span several weeks when initiating such a proje…" at bounding box center [454, 193] width 575 height 106
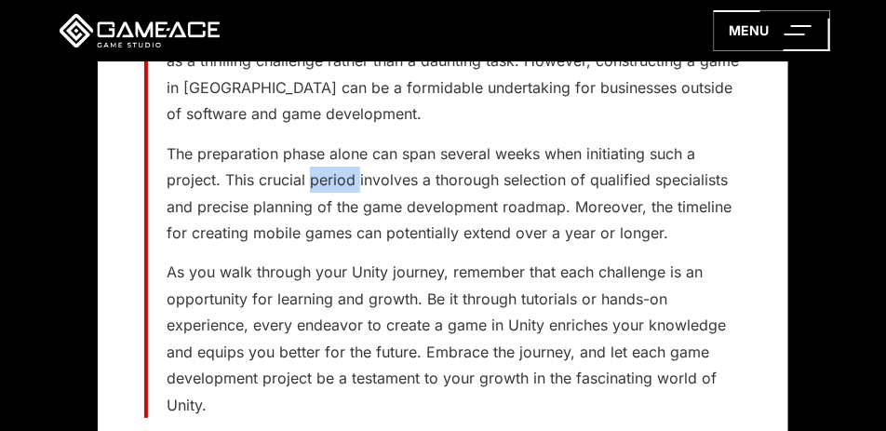
click at [309, 162] on p "The preparation phase alone can span several weeks when initiating such a proje…" at bounding box center [454, 193] width 575 height 106
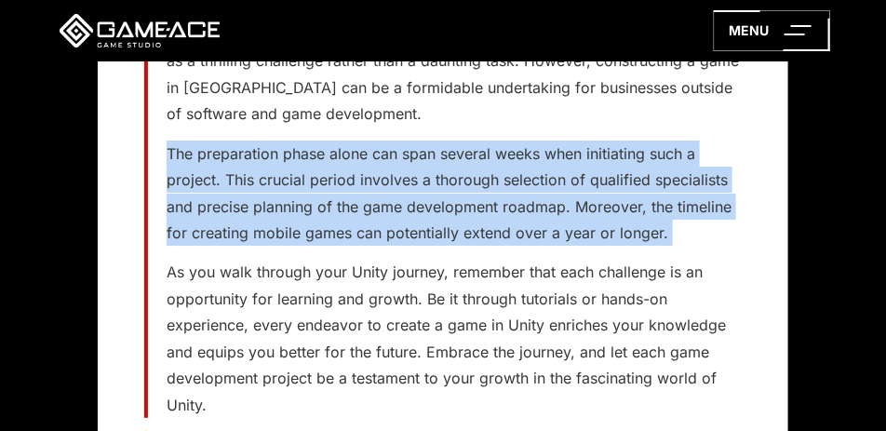
click at [309, 162] on p "The preparation phase alone can span several weeks when initiating such a proje…" at bounding box center [454, 193] width 575 height 106
click at [523, 146] on p "The preparation phase alone can span several weeks when initiating such a proje…" at bounding box center [454, 193] width 575 height 106
click at [475, 157] on p "The preparation phase alone can span several weeks when initiating such a proje…" at bounding box center [454, 193] width 575 height 106
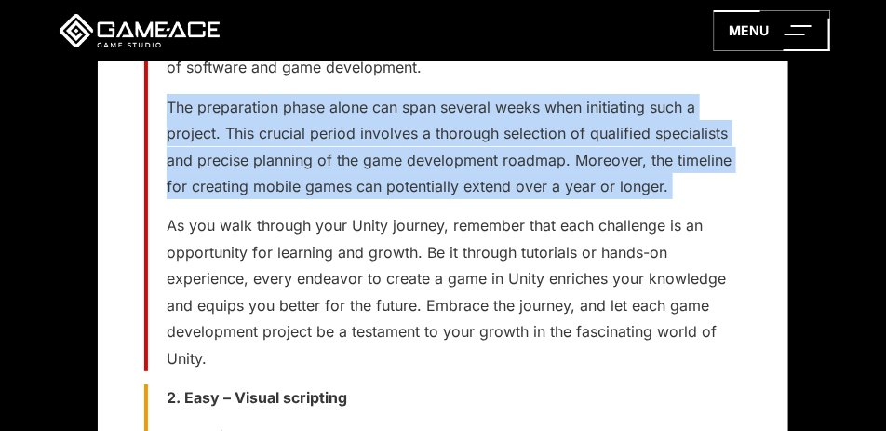
scroll to position [3520, 0]
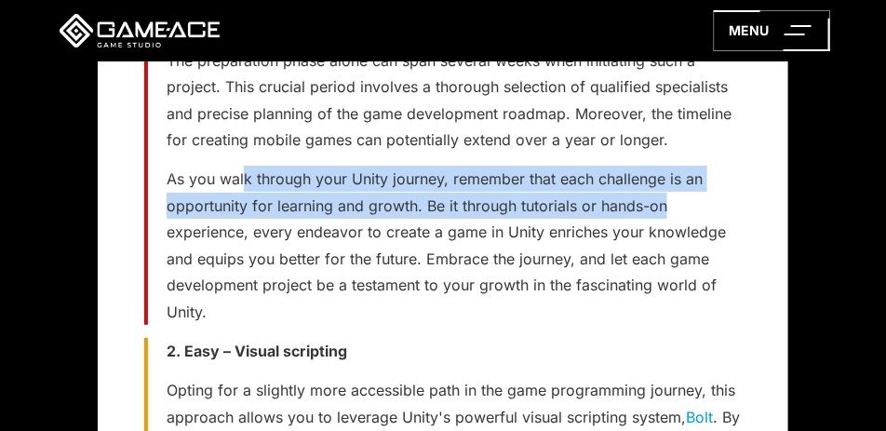
drag, startPoint x: 269, startPoint y: 153, endPoint x: 684, endPoint y: 189, distance: 416.6
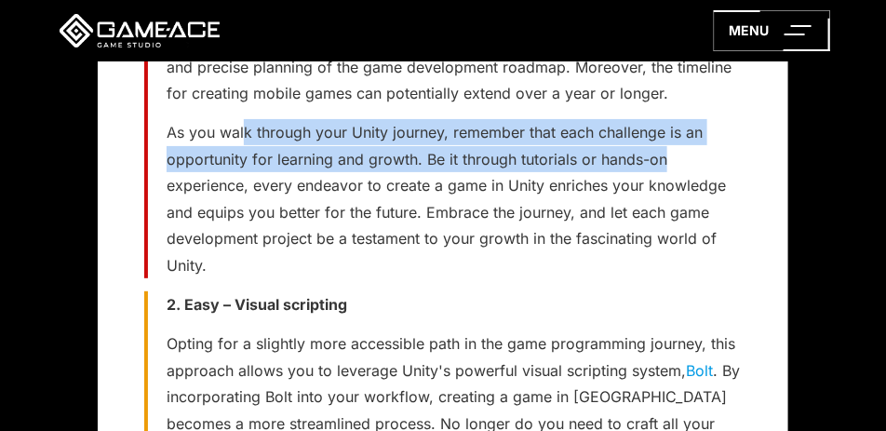
click at [405, 130] on p "As you walk through your Unity journey, remember that each challenge is an oppo…" at bounding box center [454, 198] width 575 height 159
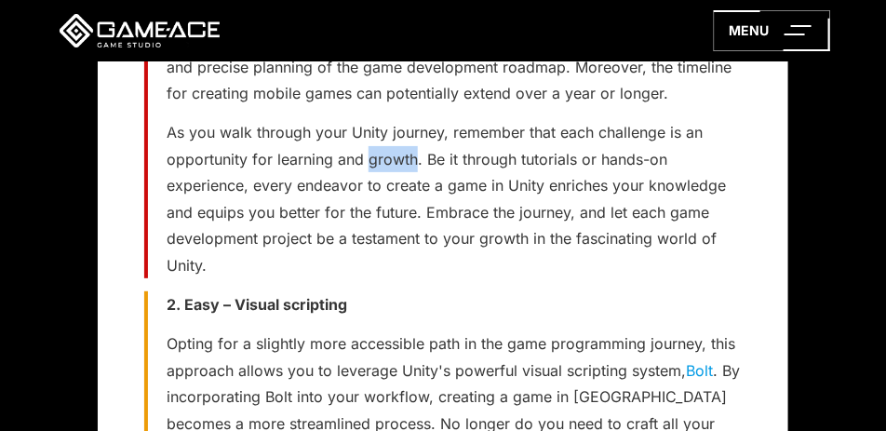
click at [405, 130] on p "As you walk through your Unity journey, remember that each challenge is an oppo…" at bounding box center [454, 198] width 575 height 159
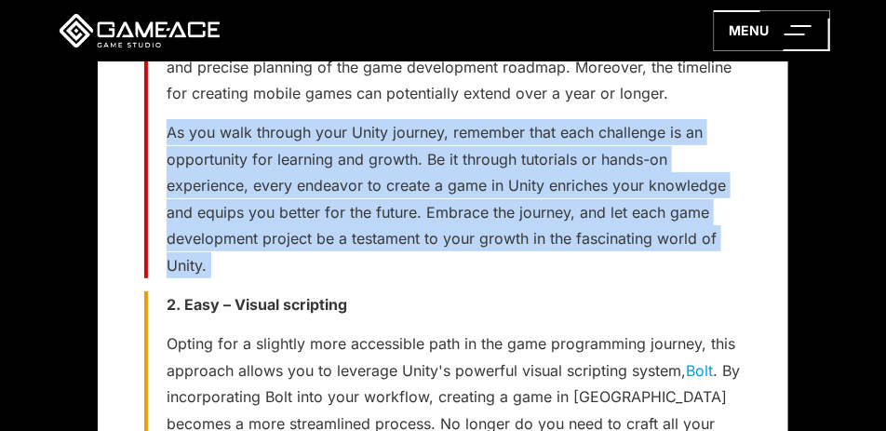
click at [405, 130] on p "As you walk through your Unity journey, remember that each challenge is an oppo…" at bounding box center [454, 198] width 575 height 159
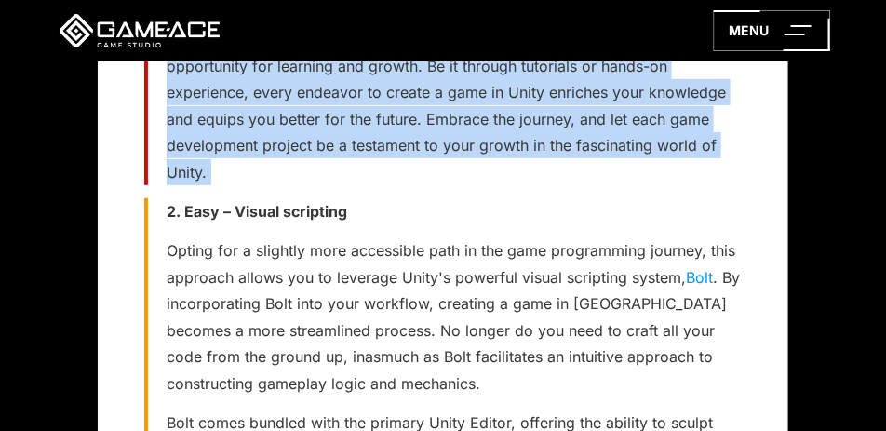
scroll to position [3752, 0]
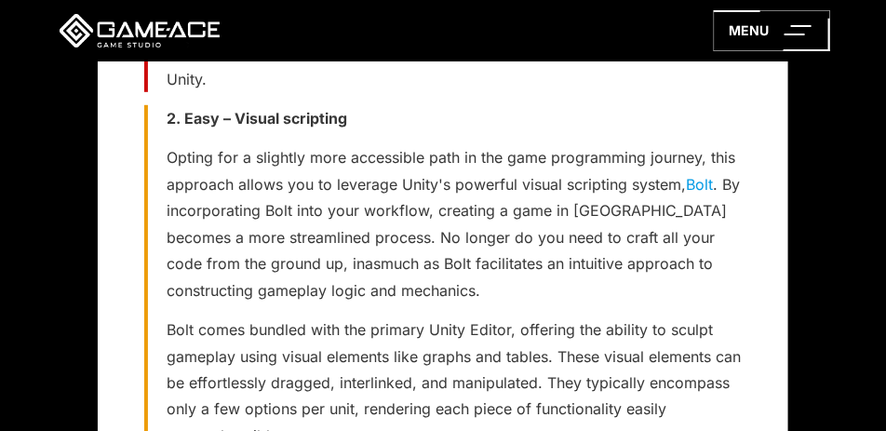
click at [346, 144] on p "Opting for a slightly more accessible path in the game programming journey, thi…" at bounding box center [454, 223] width 575 height 159
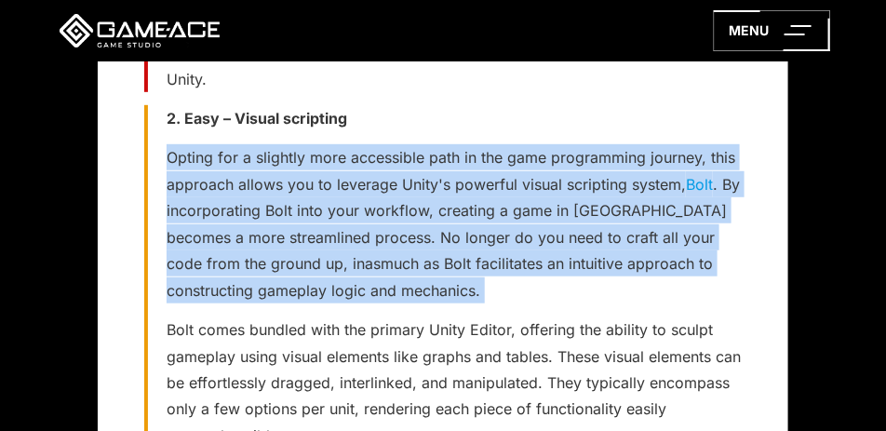
click at [346, 144] on p "Opting for a slightly more accessible path in the game programming journey, thi…" at bounding box center [454, 223] width 575 height 159
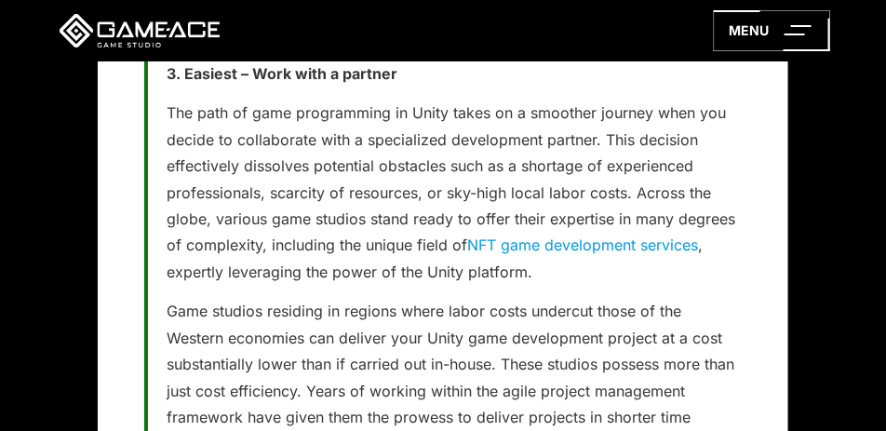
scroll to position [4543, 0]
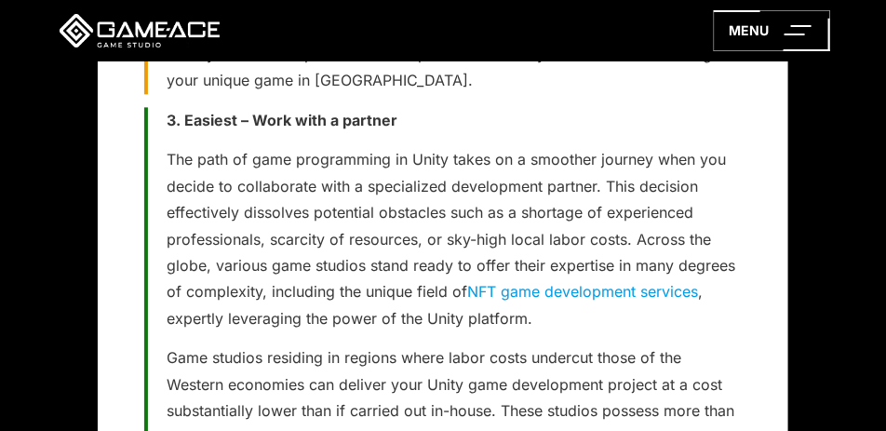
click at [349, 146] on p "The path of game programming in Unity takes on a smoother journey when you deci…" at bounding box center [454, 238] width 575 height 185
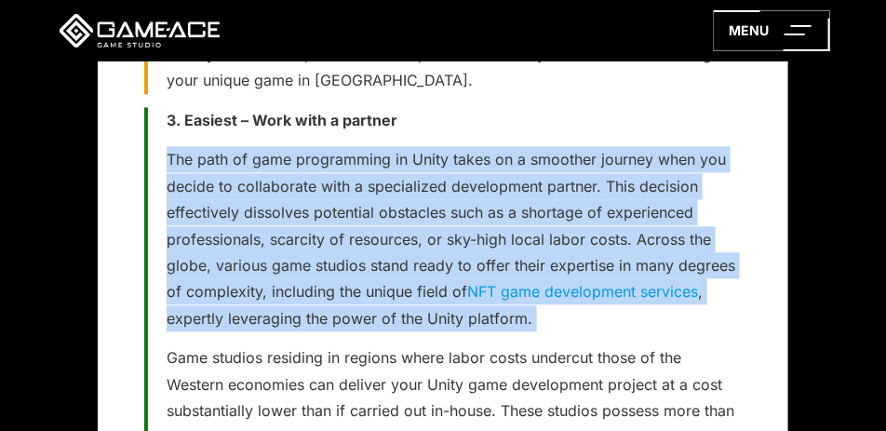
click at [349, 146] on p "The path of game programming in Unity takes on a smoother journey when you deci…" at bounding box center [454, 238] width 575 height 185
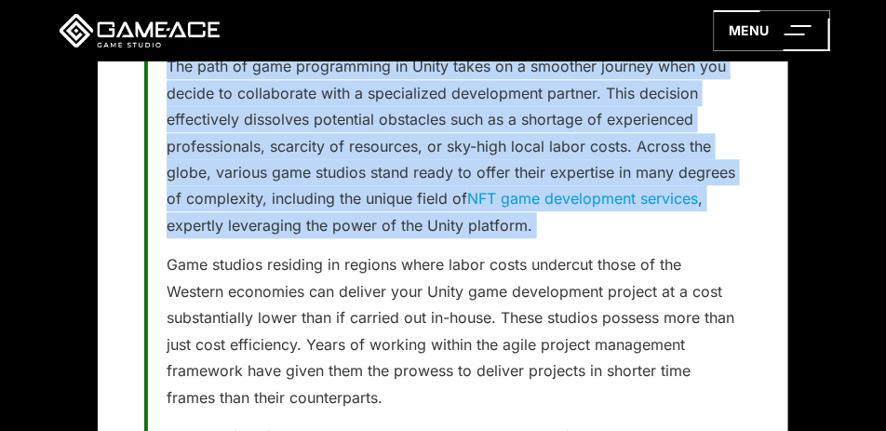
scroll to position [4683, 0]
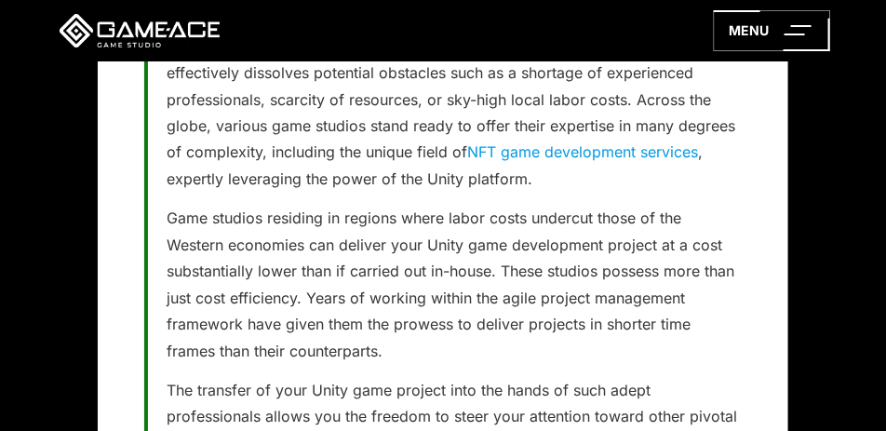
click at [378, 217] on p "Game studios residing in regions where labor costs undercut those of the Wester…" at bounding box center [454, 284] width 575 height 159
click at [379, 218] on p "Game studios residing in regions where labor costs undercut those of the Wester…" at bounding box center [454, 284] width 575 height 159
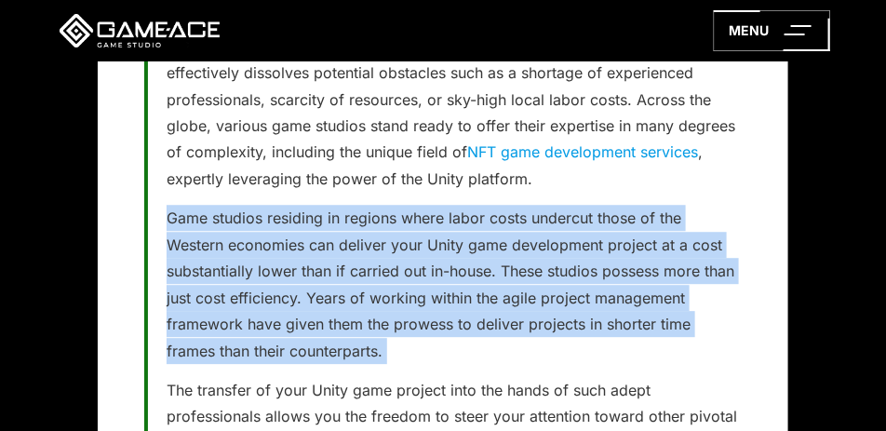
click at [379, 218] on p "Game studios residing in regions where labor costs undercut those of the Wester…" at bounding box center [454, 284] width 575 height 159
click at [397, 226] on p "Game studios residing in regions where labor costs undercut those of the Wester…" at bounding box center [454, 284] width 575 height 159
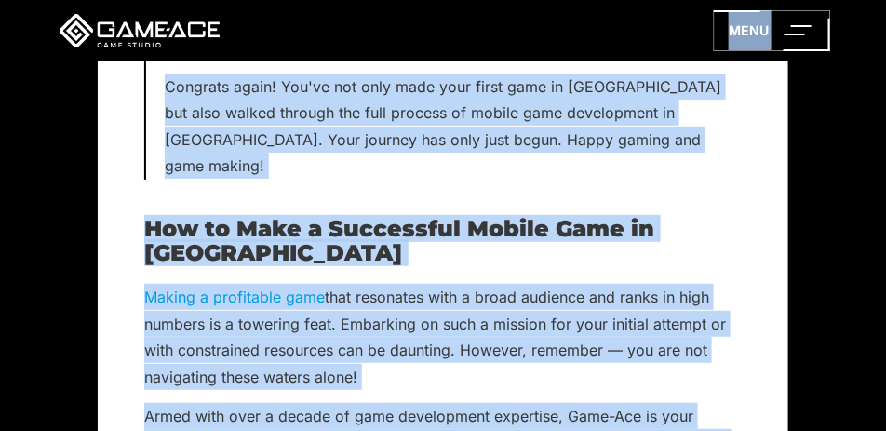
scroll to position [17763, 0]
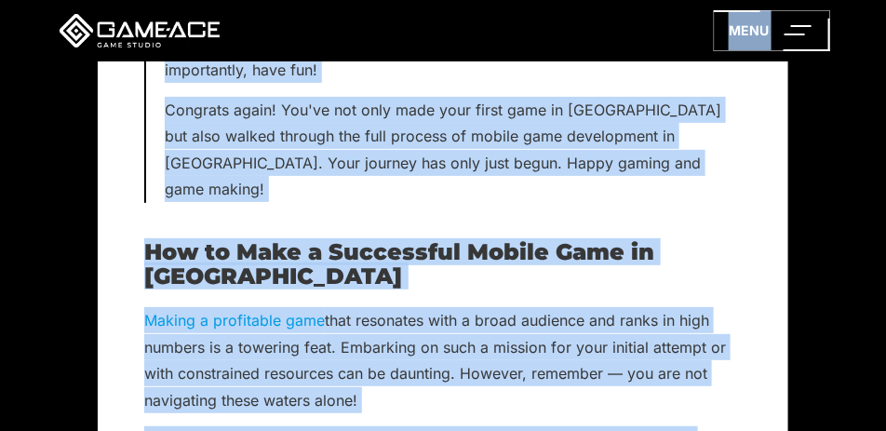
click at [387, 307] on p "Making a profitable game that resonates with a broad audience and ranks in high…" at bounding box center [442, 360] width 597 height 106
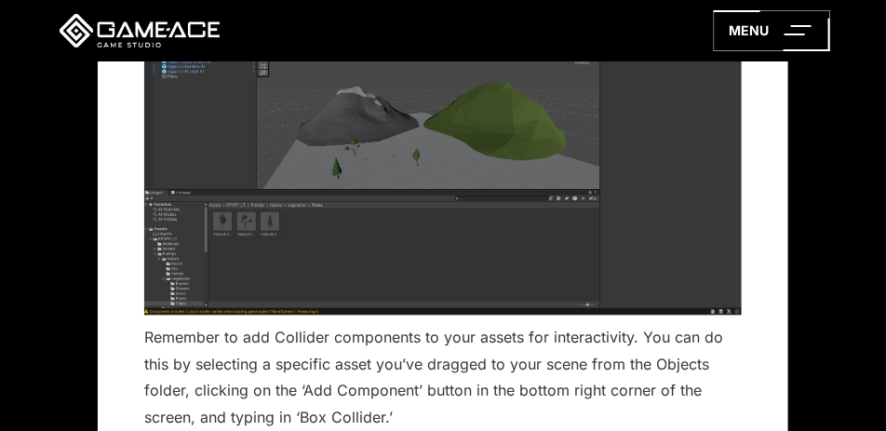
scroll to position [13211, 0]
